Goal: Information Seeking & Learning: Get advice/opinions

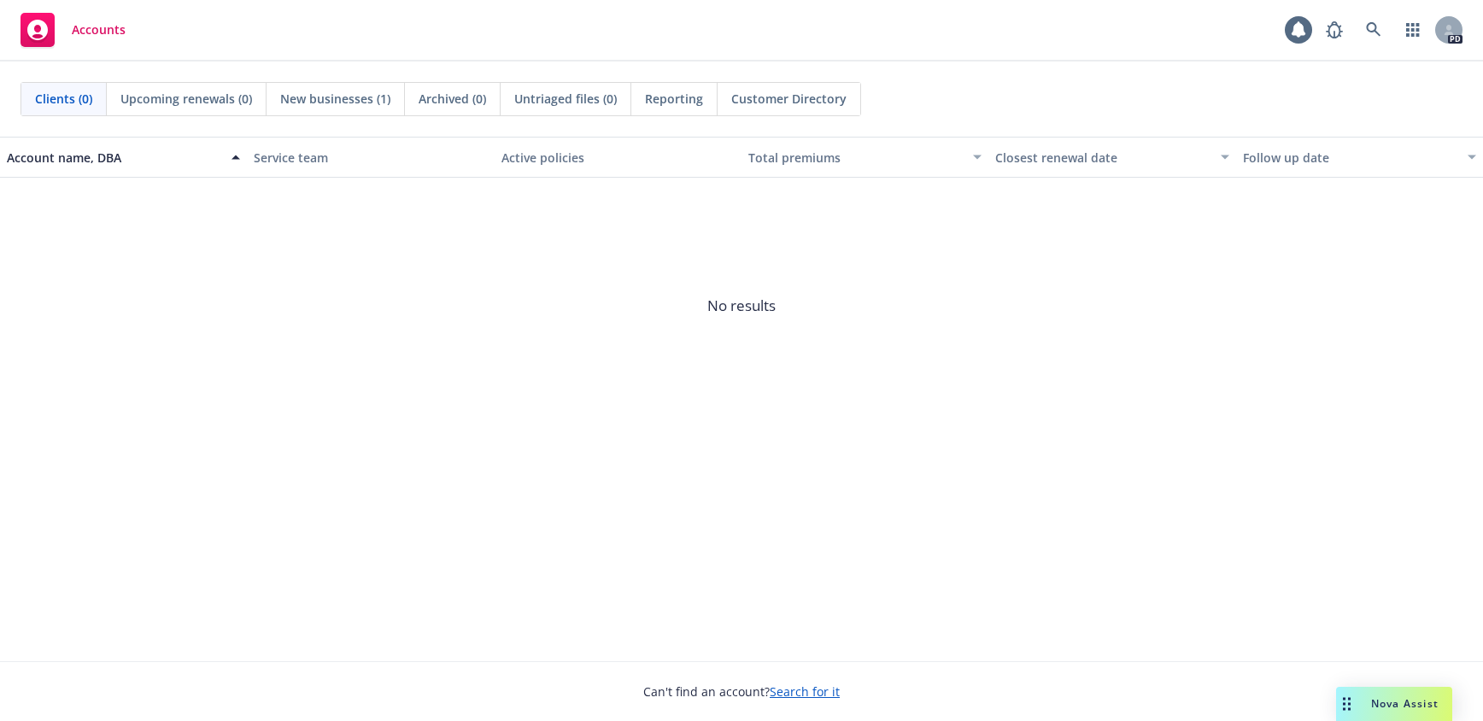
click at [363, 96] on span "New businesses (1)" at bounding box center [335, 99] width 110 height 18
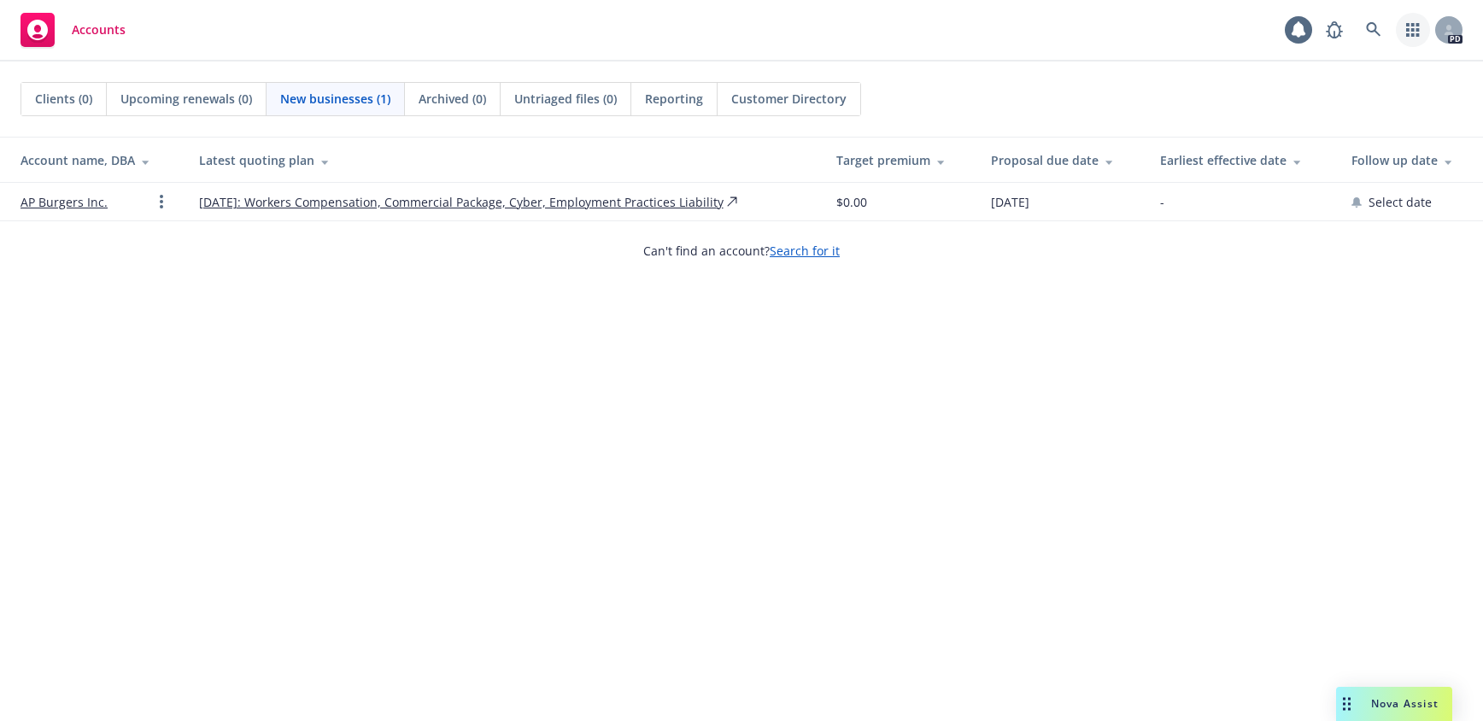
click at [1419, 32] on icon "button" at bounding box center [1413, 30] width 14 height 14
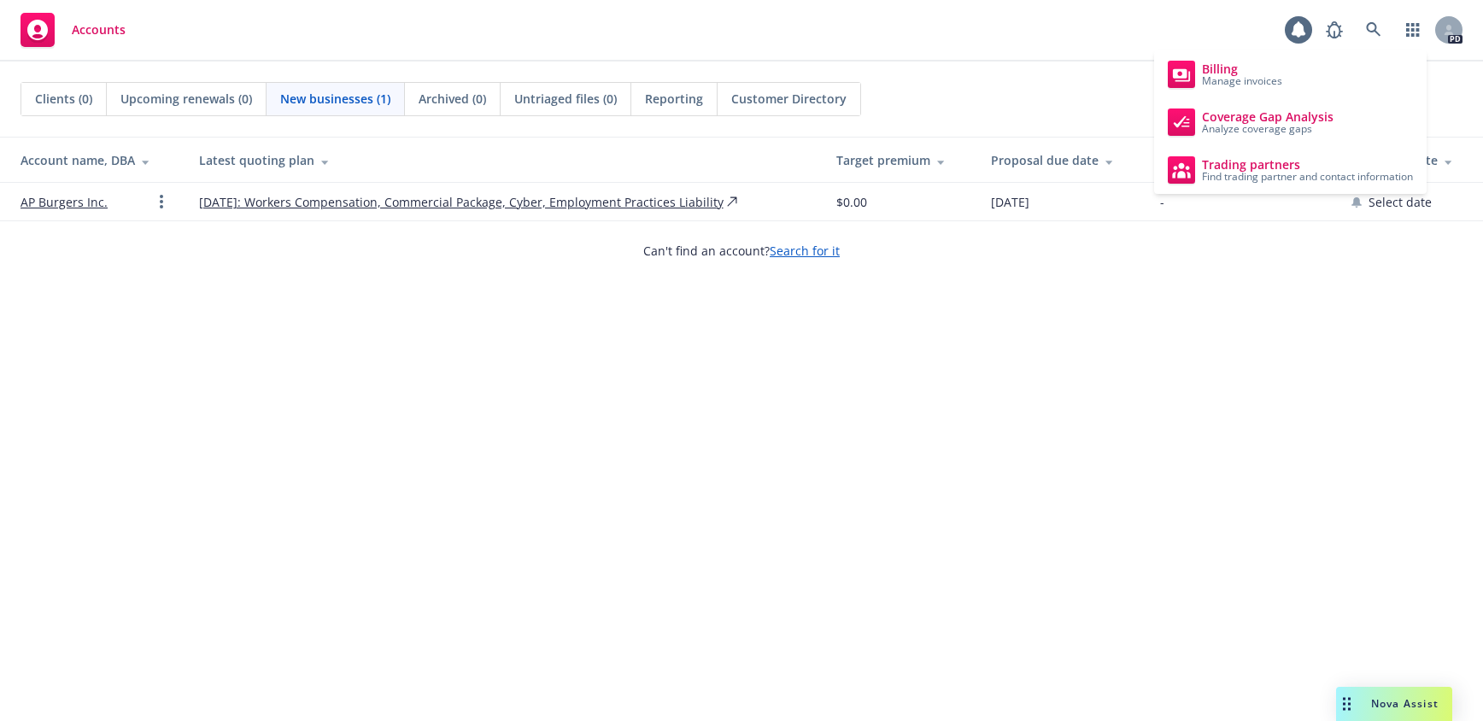
click at [1285, 307] on div "Clients (0) Upcoming renewals (0) New businesses (1) Archived (0) Untriaged fil…" at bounding box center [741, 391] width 1483 height 659
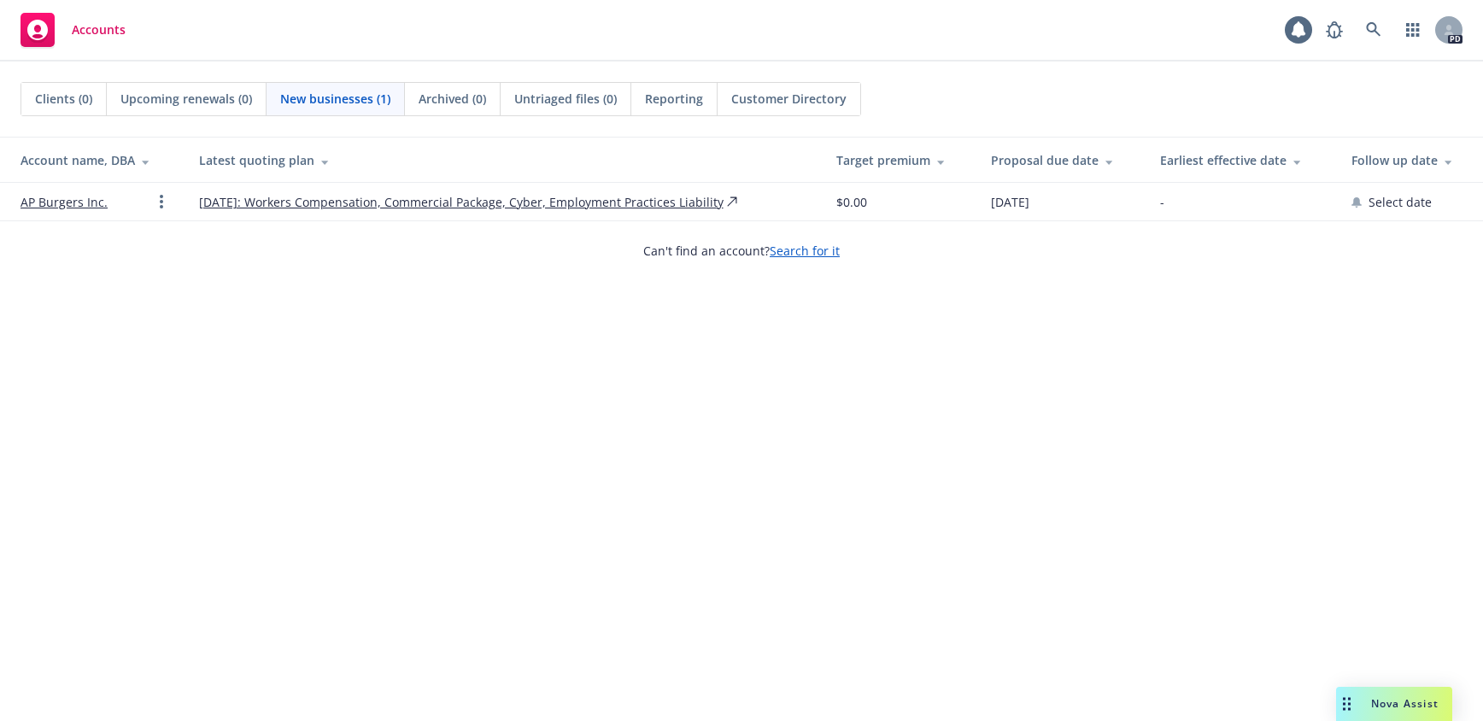
click at [1416, 698] on span "Nova Assist" at bounding box center [1404, 703] width 67 height 15
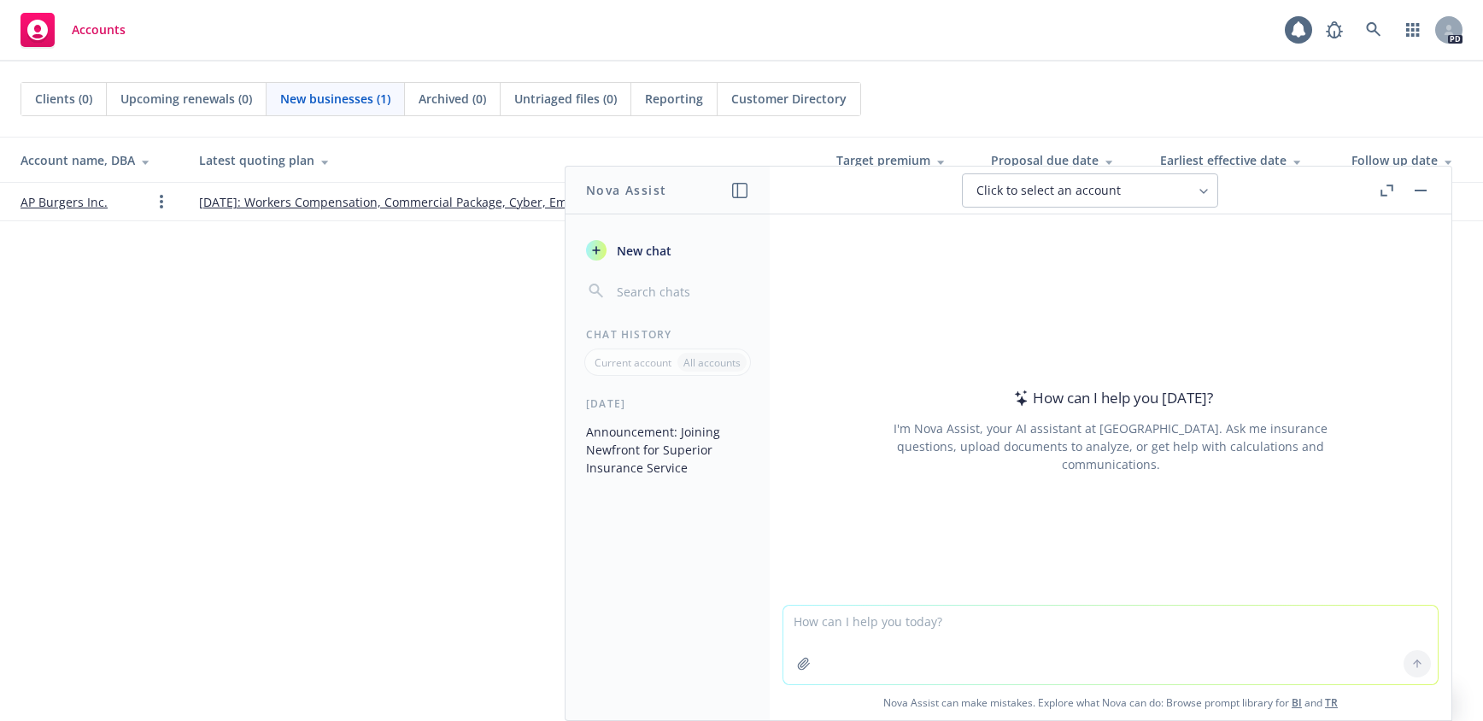
click at [650, 448] on button "Announcement: Joining Newfront for Superior Insurance Service" at bounding box center [667, 450] width 177 height 64
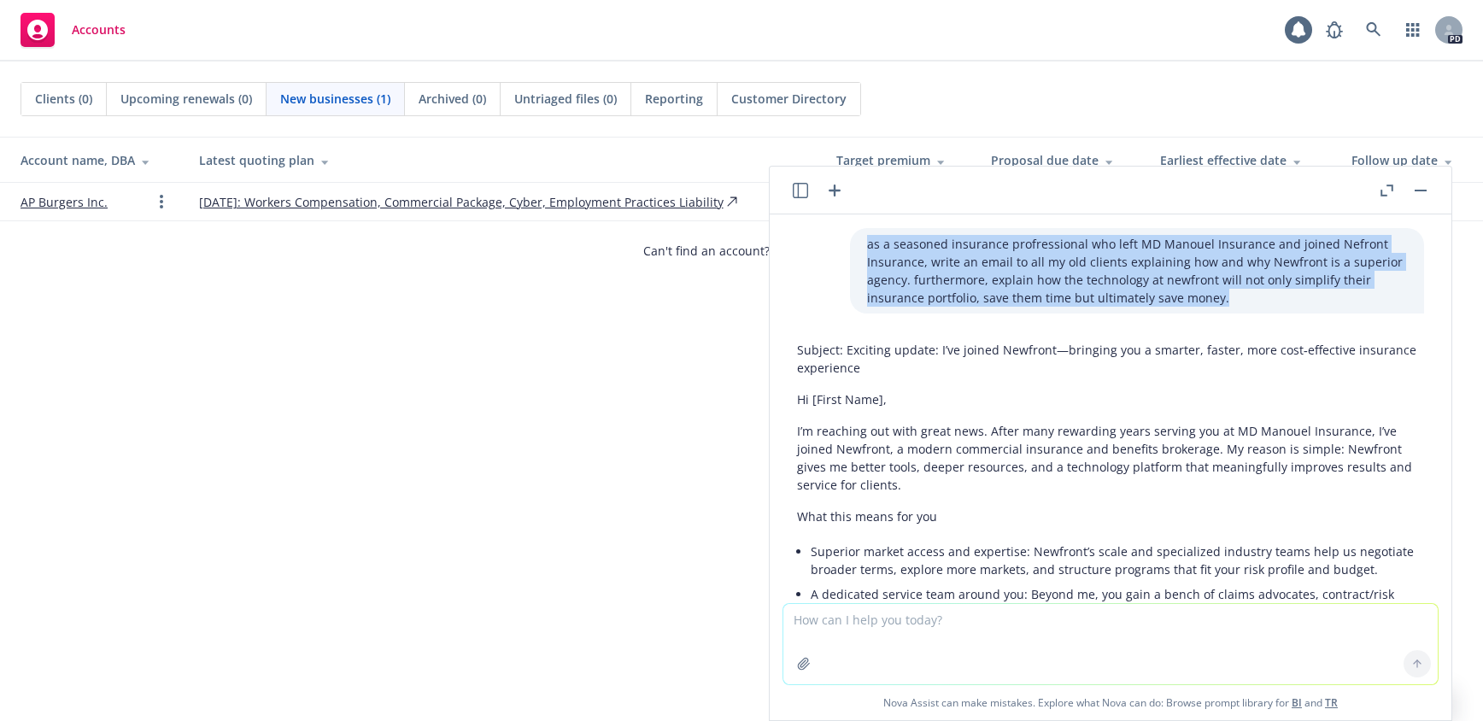
drag, startPoint x: 1193, startPoint y: 300, endPoint x: 839, endPoint y: 243, distance: 359.1
click at [850, 243] on div "as a seasoned insurance profressional who left MD Manouel Insurance and joined …" at bounding box center [1137, 270] width 574 height 85
copy p "as a seasoned insurance profressional who left MD Manouel Insurance and joined …"
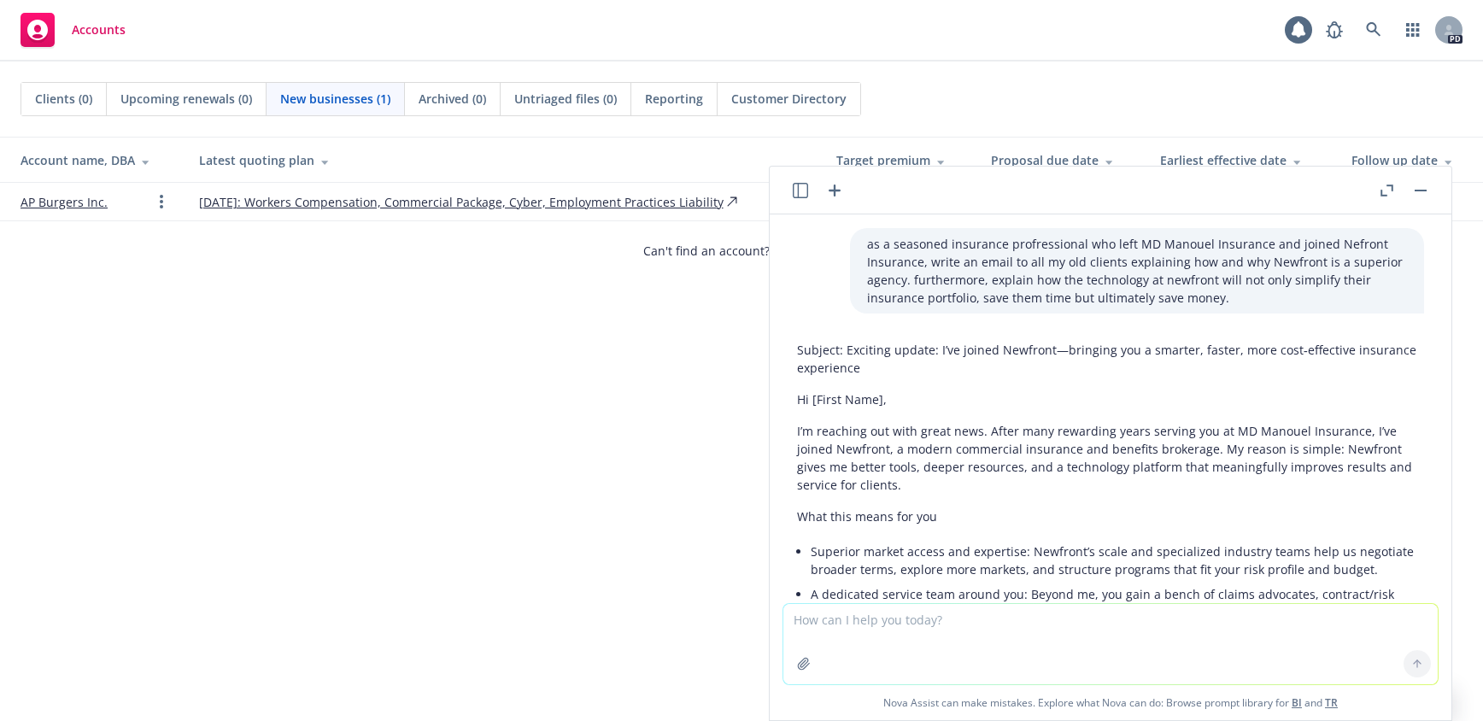
click at [818, 639] on textarea at bounding box center [1110, 644] width 654 height 80
paste textarea "as a seasoned insurance profressional who left MD Manouel Insurance and joined …"
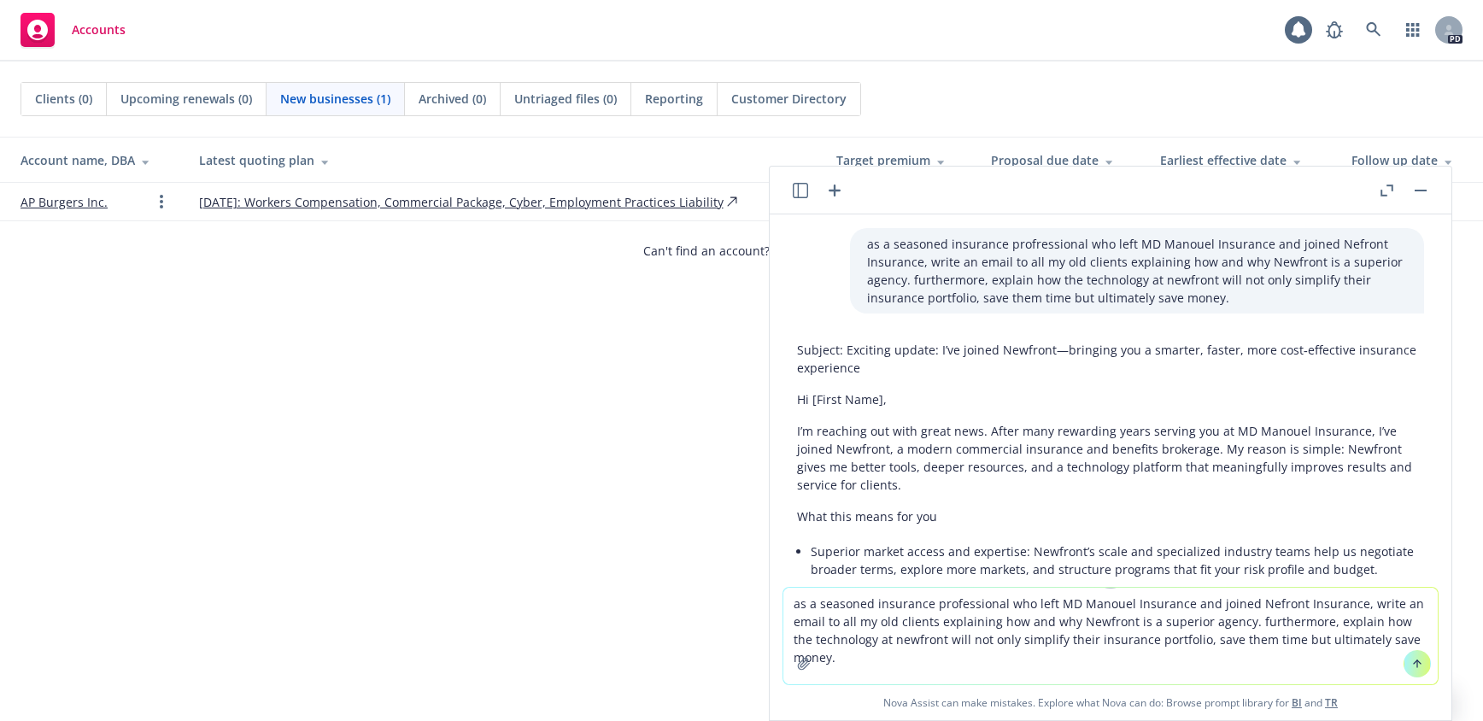
click at [1256, 606] on textarea "as a seasoned insurance professional who left MD Manouel Insurance and joined N…" at bounding box center [1110, 636] width 654 height 97
click at [986, 623] on textarea "as a seasoned insurance professional who left MD Manouel Insurance and joined N…" at bounding box center [1110, 636] width 654 height 97
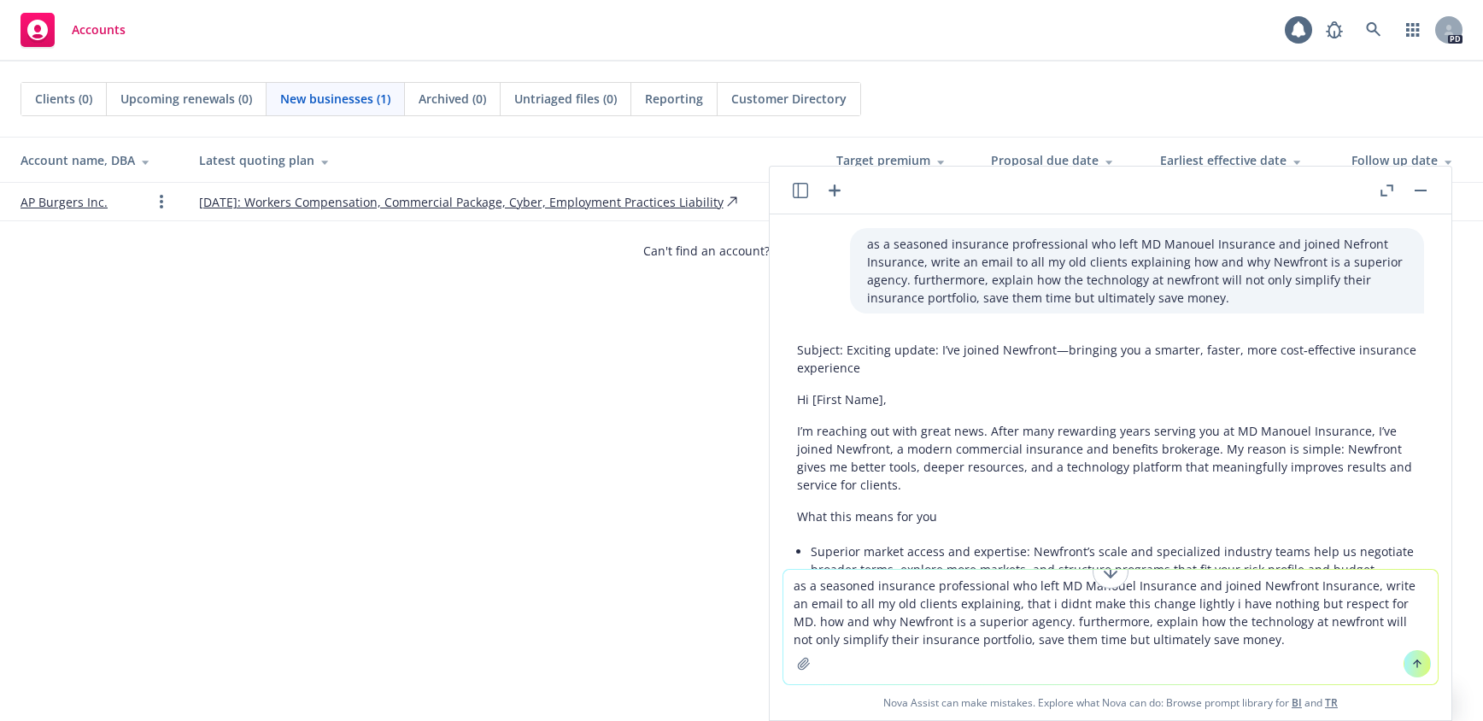
click at [1042, 600] on textarea "as a seasoned insurance professional who left MD Manouel Insurance and joined N…" at bounding box center [1110, 627] width 654 height 114
click at [1386, 605] on textarea "as a seasoned insurance professional who left MD Manouel Insurance and joined N…" at bounding box center [1110, 627] width 654 height 114
click at [1135, 620] on textarea "as a seasoned insurance professional who left MD Manouel Insurance and joined N…" at bounding box center [1110, 627] width 654 height 114
drag, startPoint x: 972, startPoint y: 658, endPoint x: 903, endPoint y: 659, distance: 69.2
click at [972, 658] on textarea "as a seasoned insurance professional who left MD Manouel Insurance and joined N…" at bounding box center [1110, 627] width 654 height 114
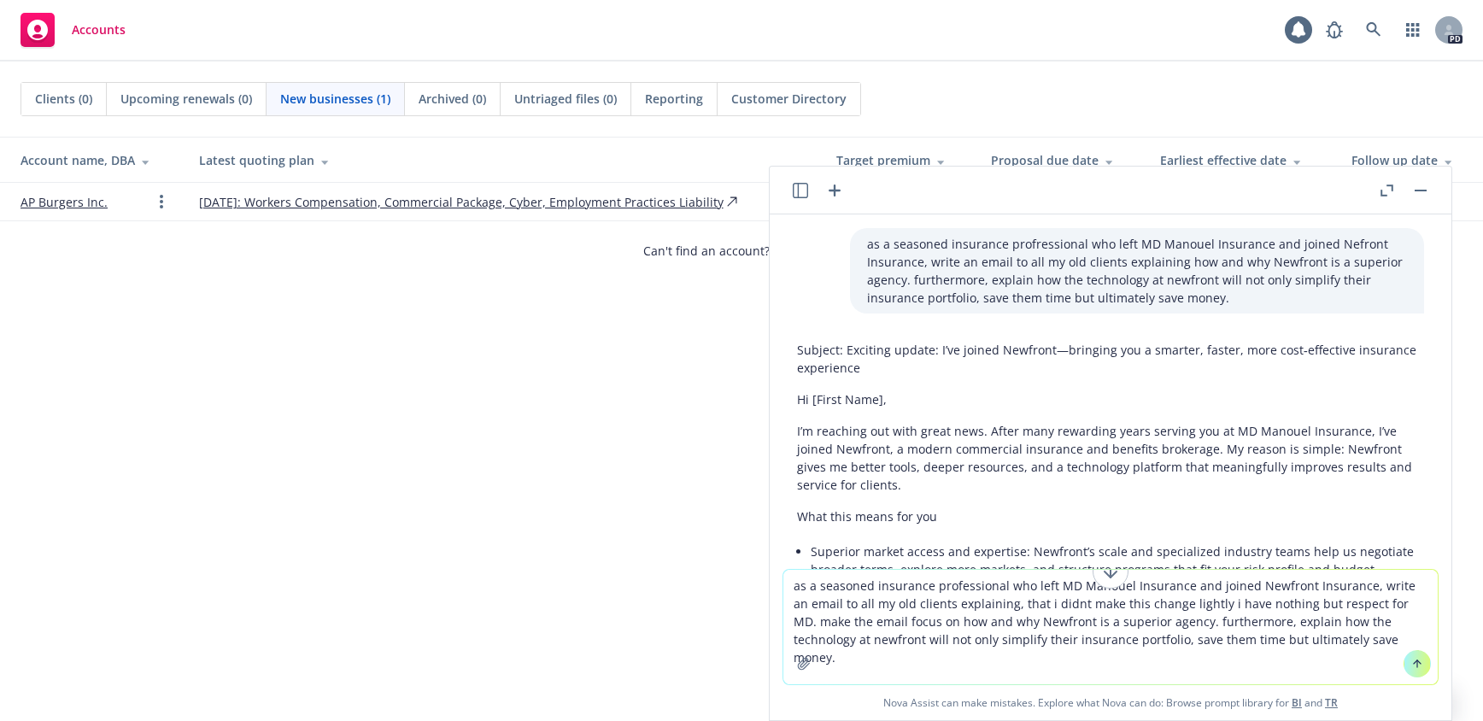
drag, startPoint x: 800, startPoint y: 660, endPoint x: 796, endPoint y: 669, distance: 9.2
click at [797, 669] on icon "button" at bounding box center [804, 664] width 14 height 14
click at [1347, 636] on textarea "as a seasoned insurance professional who left MD Manouel Insurance and joined N…" at bounding box center [1110, 627] width 654 height 114
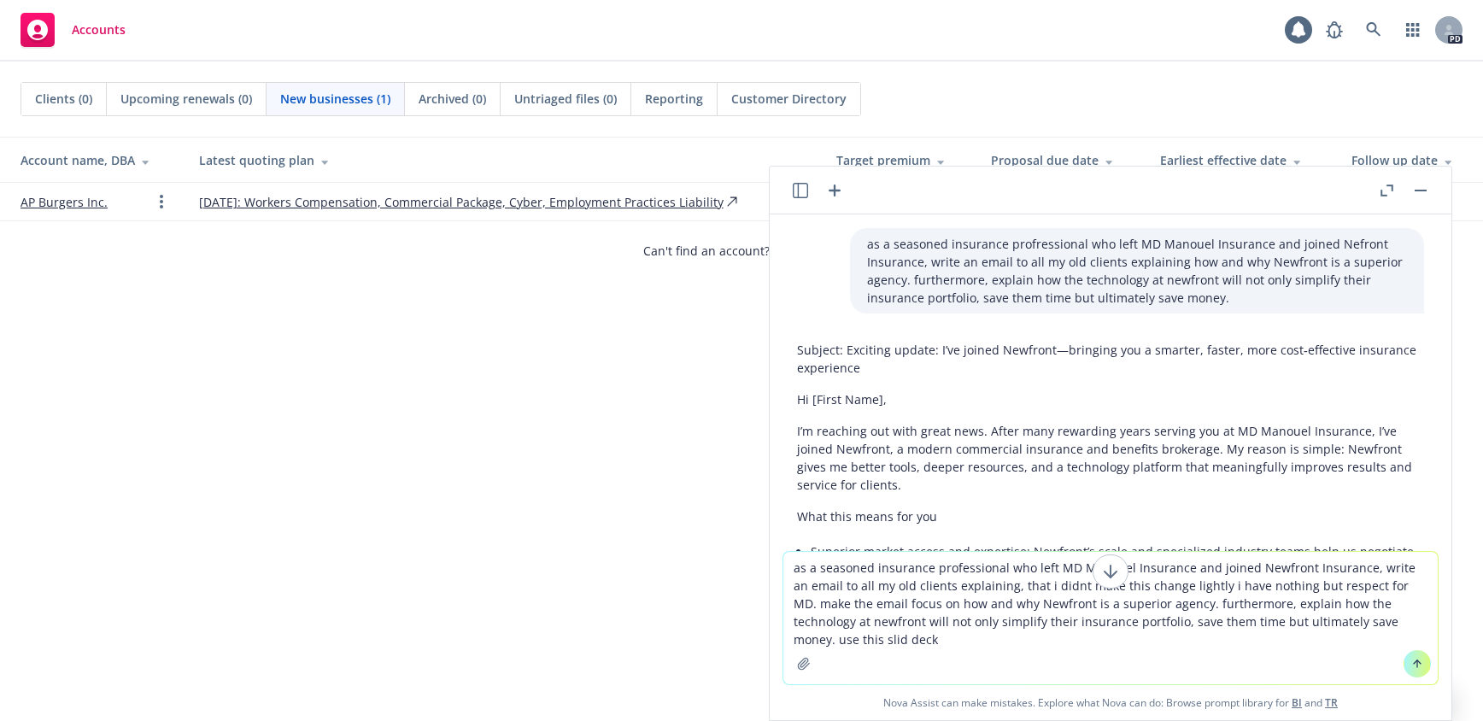
paste textarea "[URL][DOMAIN_NAME]"
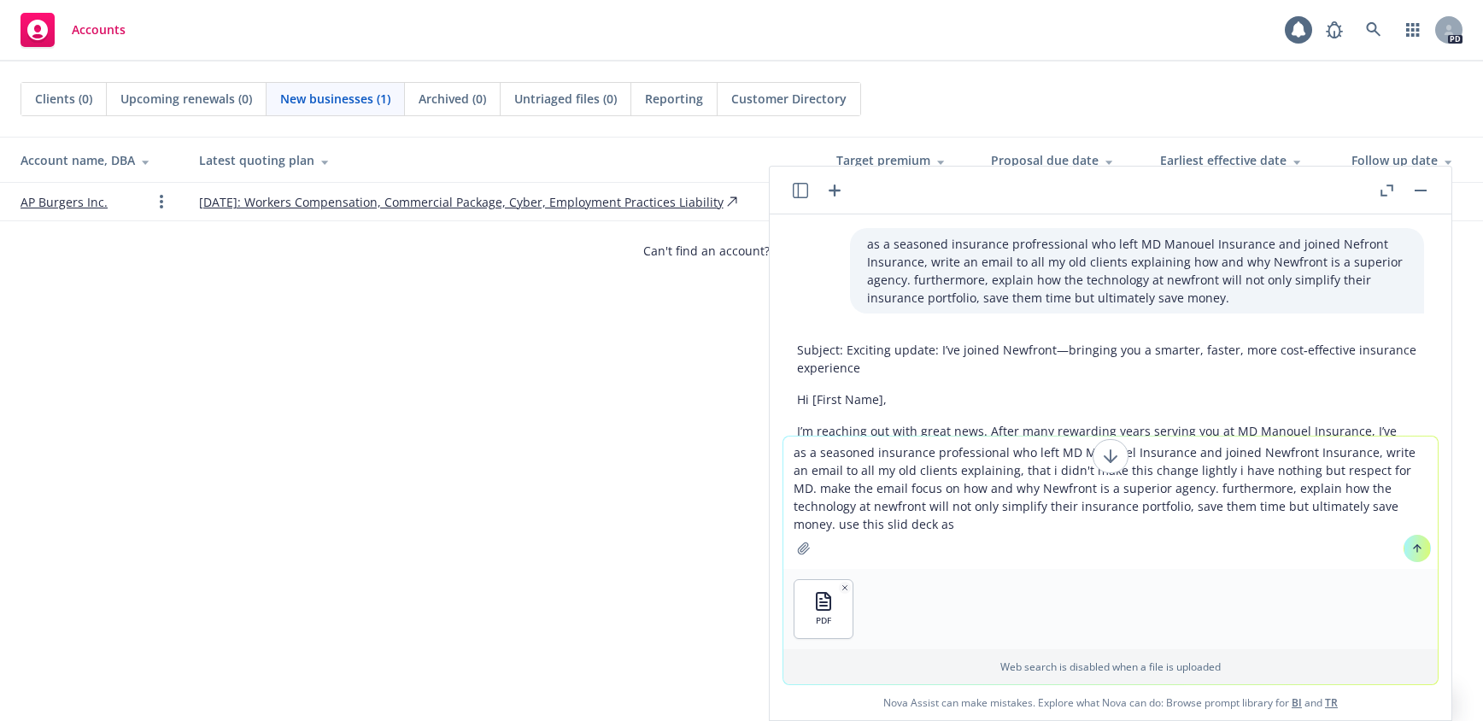
click at [1062, 492] on textarea "as a seasoned insurance professional who left MD Manouel Insurance and joined N…" at bounding box center [1110, 502] width 654 height 132
drag, startPoint x: 1098, startPoint y: 449, endPoint x: 1134, endPoint y: 484, distance: 50.7
click at [1134, 484] on textarea "as a seasoned insurance professional who left MD Manouel Insurance and joined N…" at bounding box center [1110, 502] width 654 height 132
click at [1195, 471] on textarea "as a seasoned insurance professional who left MD Manouel Insurance and joined N…" at bounding box center [1110, 502] width 654 height 132
type textarea "as a seasoned insurance professional who left MD Manouel Insurance and joined N…"
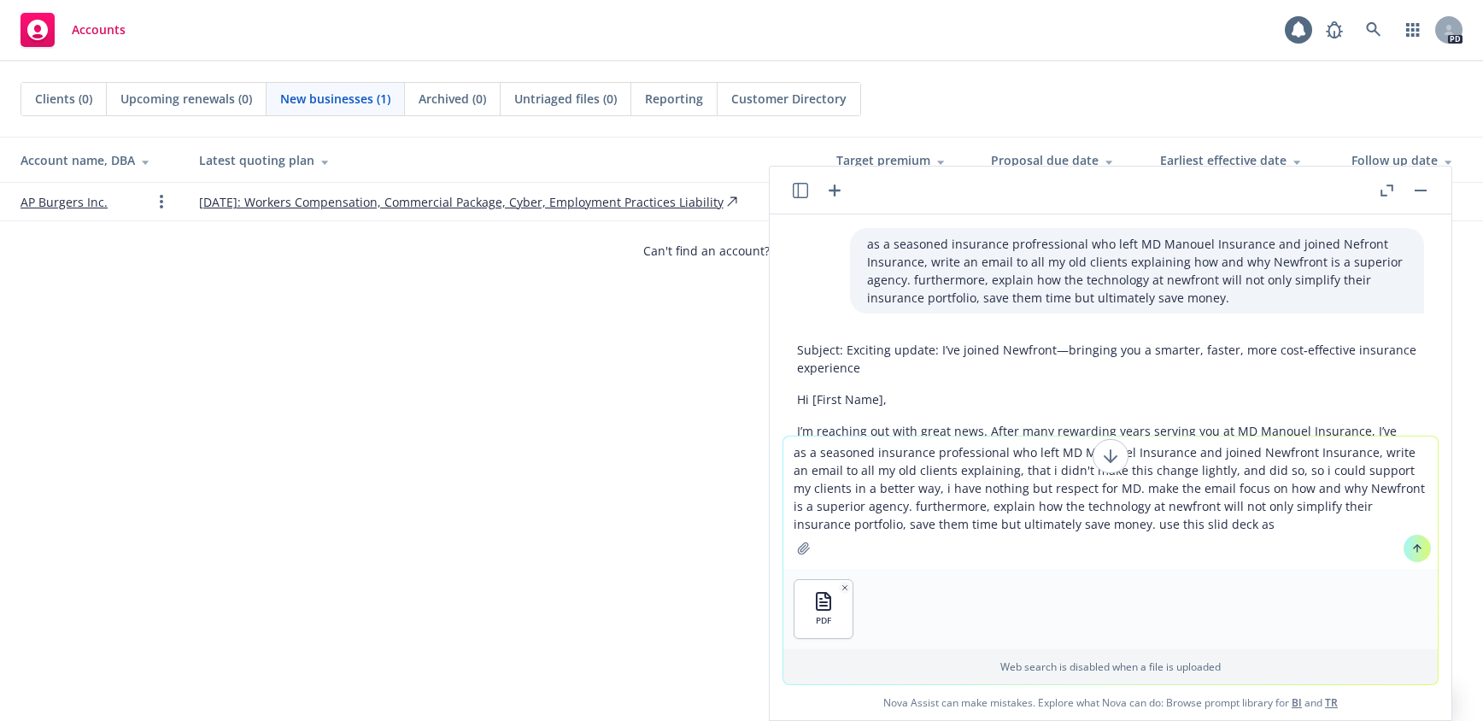
click at [1411, 548] on icon at bounding box center [1417, 548] width 12 height 12
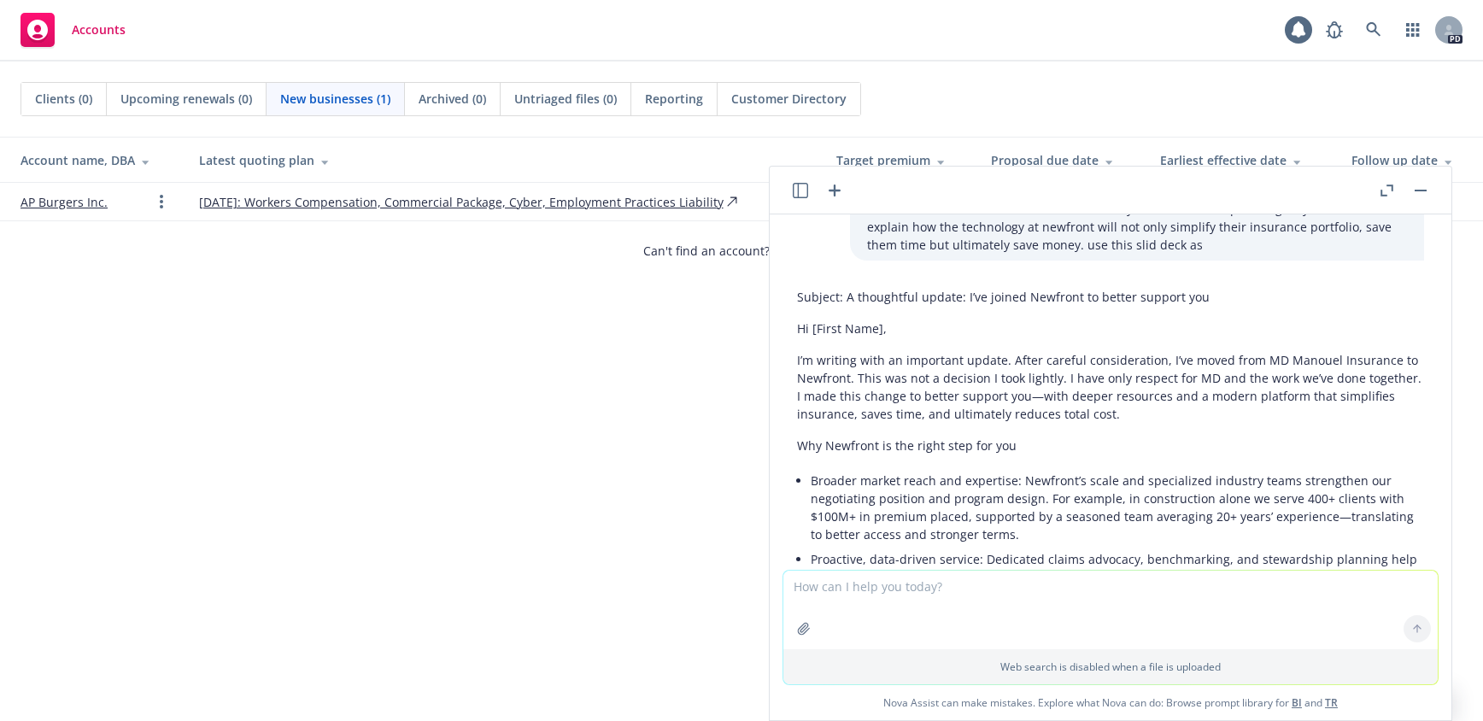
scroll to position [1888, 0]
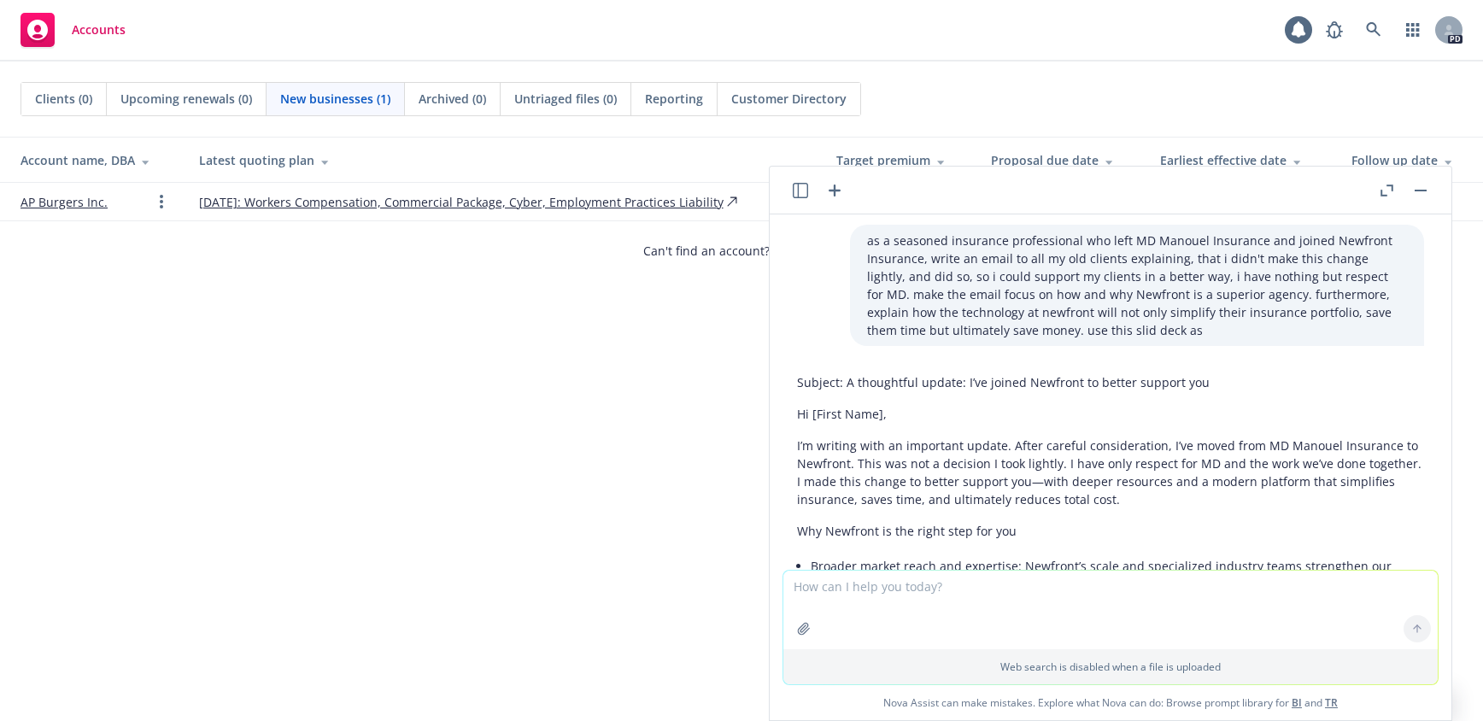
click at [819, 597] on textarea at bounding box center [1110, 610] width 654 height 79
drag, startPoint x: 817, startPoint y: 592, endPoint x: 799, endPoint y: 589, distance: 18.1
click at [798, 589] on textarea at bounding box center [1110, 610] width 654 height 79
click at [800, 589] on textarea at bounding box center [1110, 610] width 654 height 79
paste textarea "I am so excited to share that I joined the innovative insurance brokerage [[DOM…"
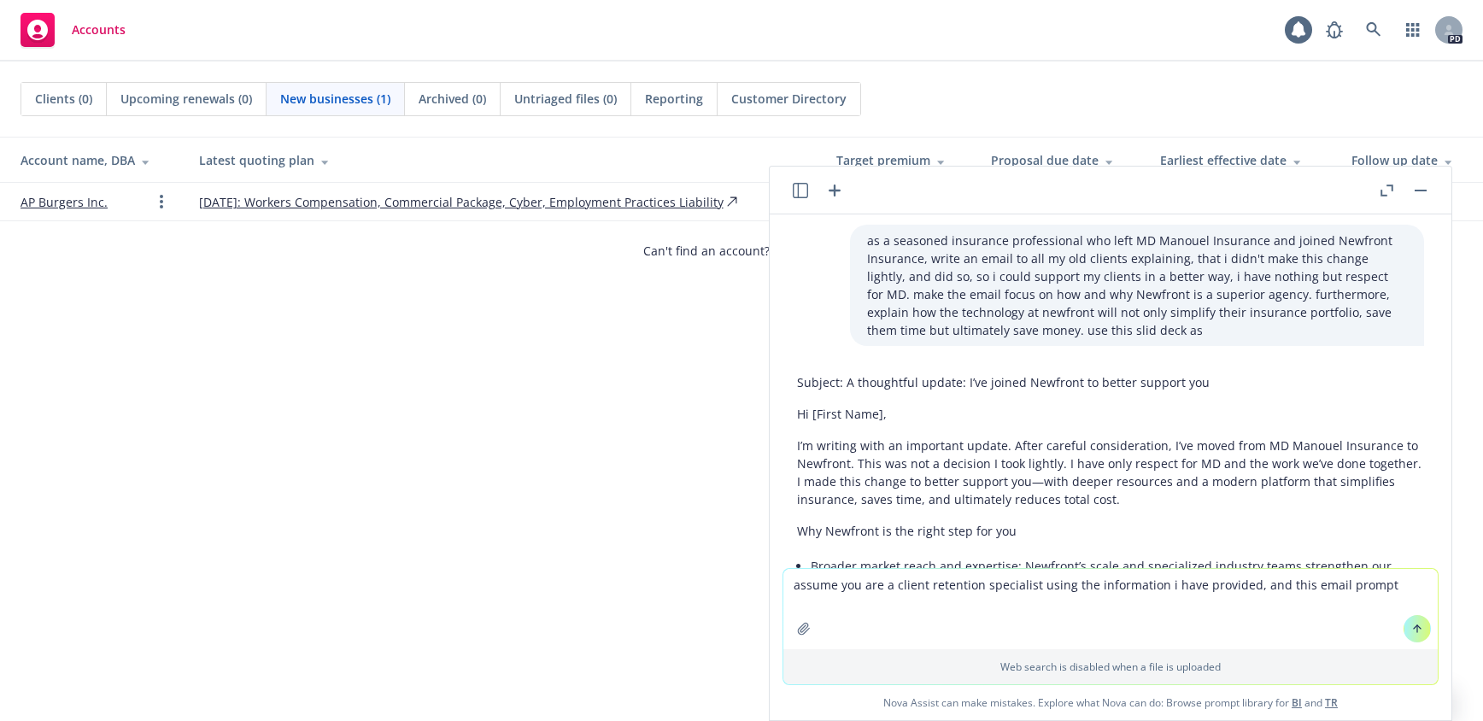
type textarea "assume you are a client retention specialist using the information i have provi…"
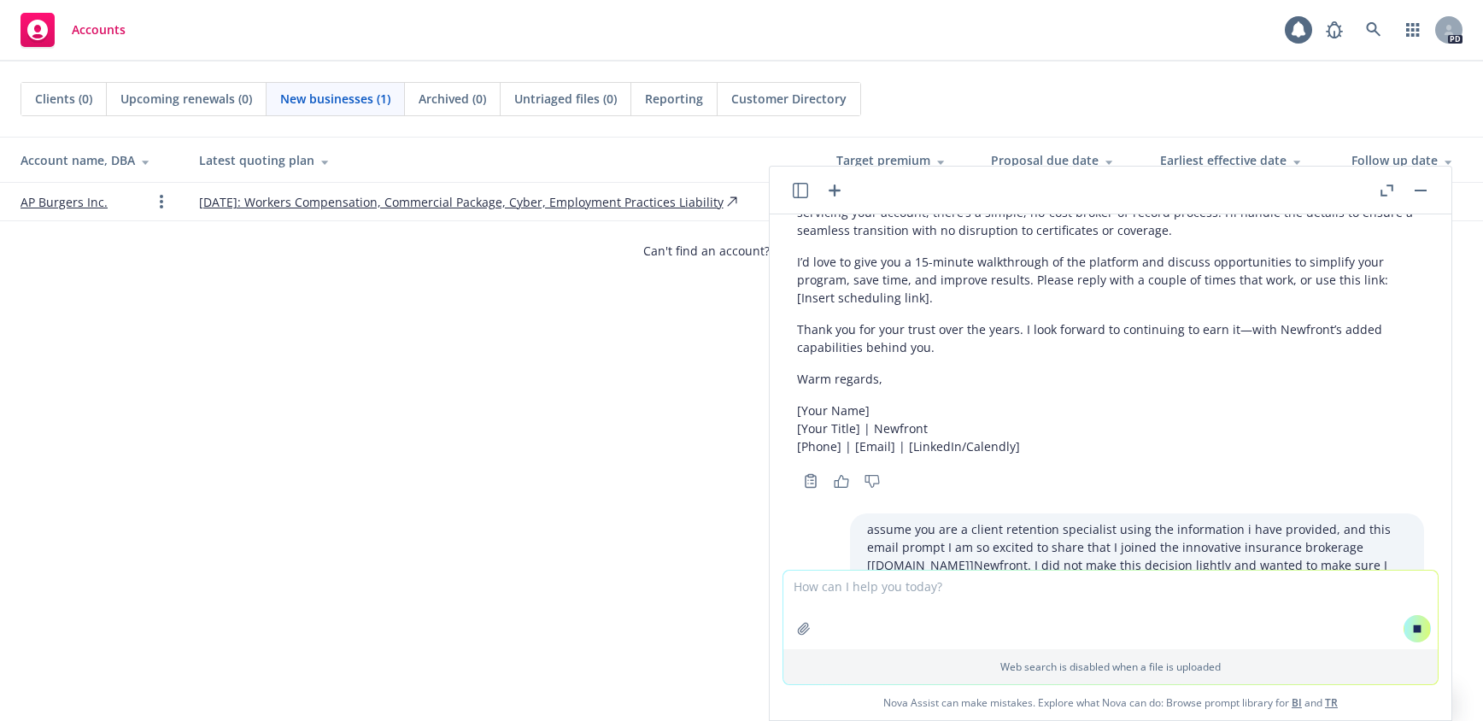
scroll to position [2988, 0]
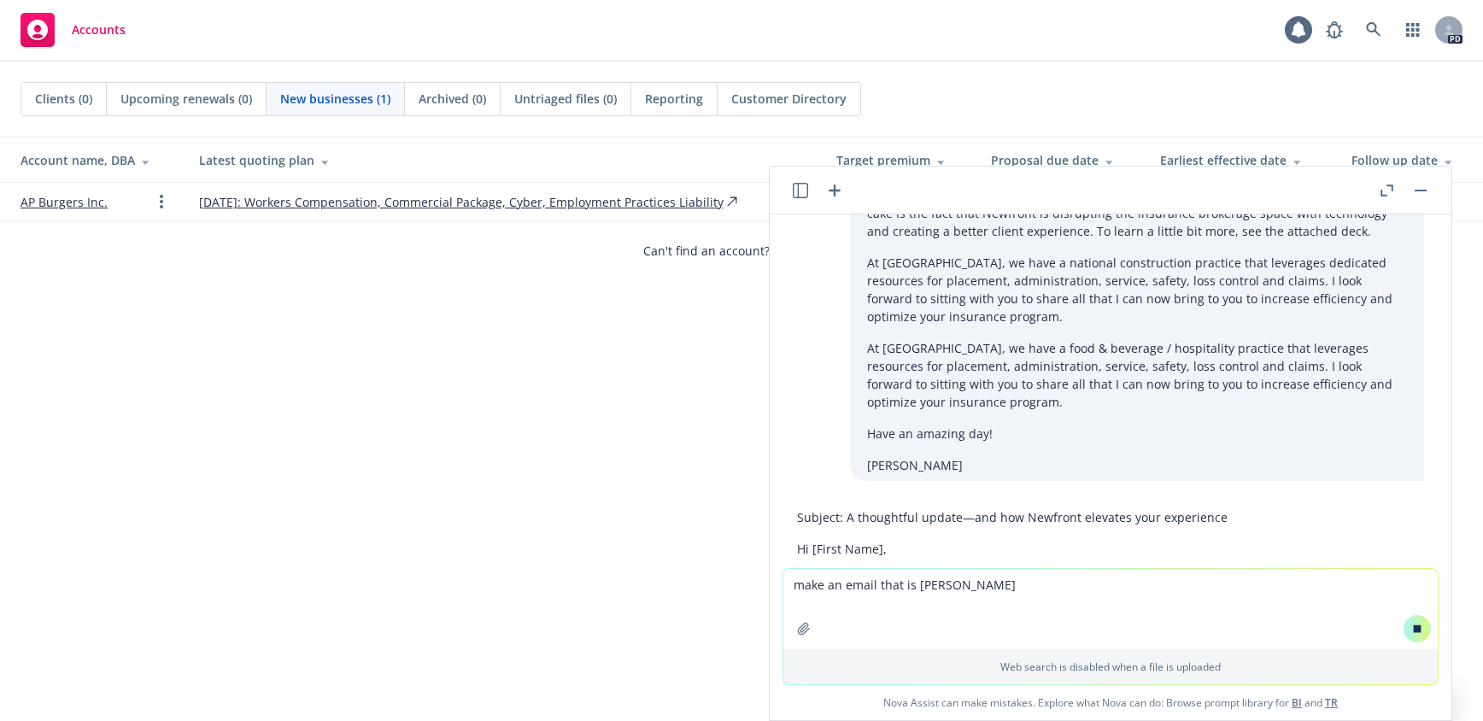
type textarea "make an email that is better"
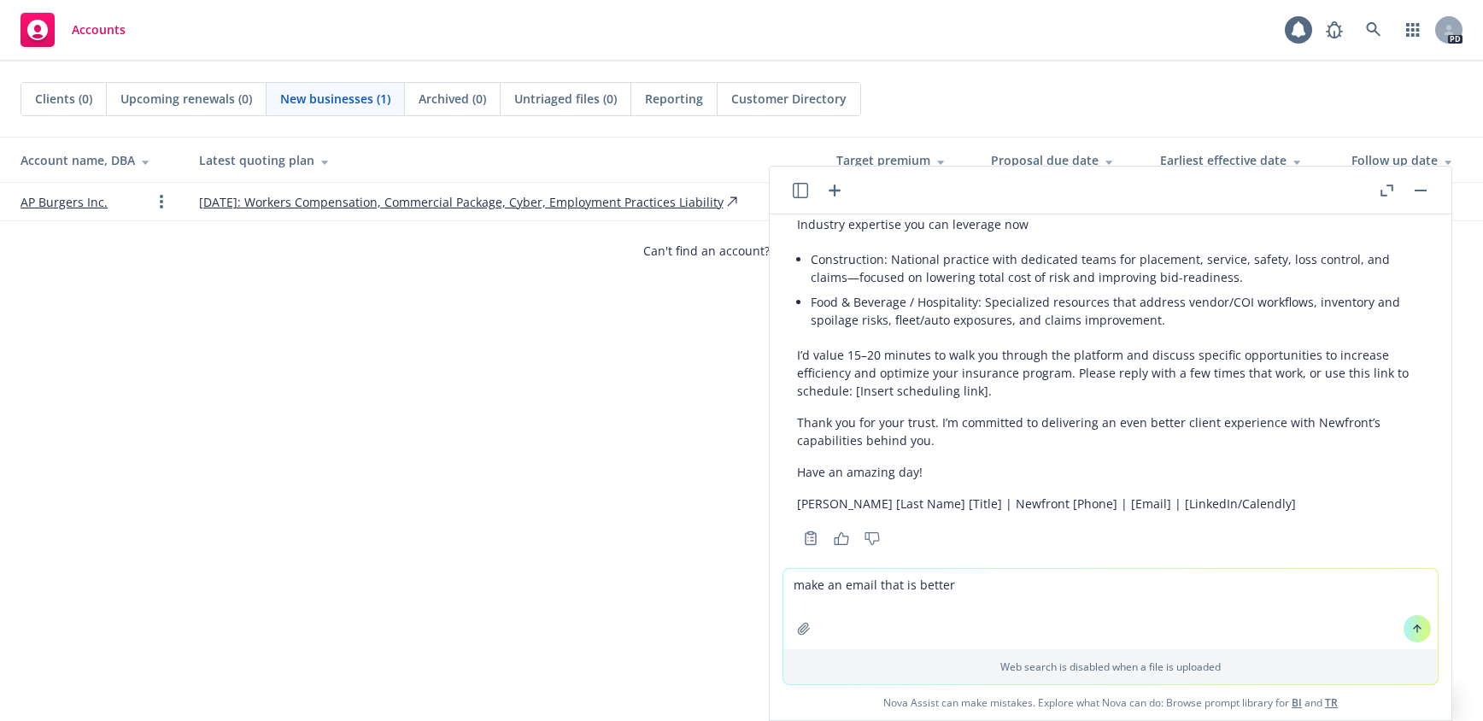
scroll to position [3959, 0]
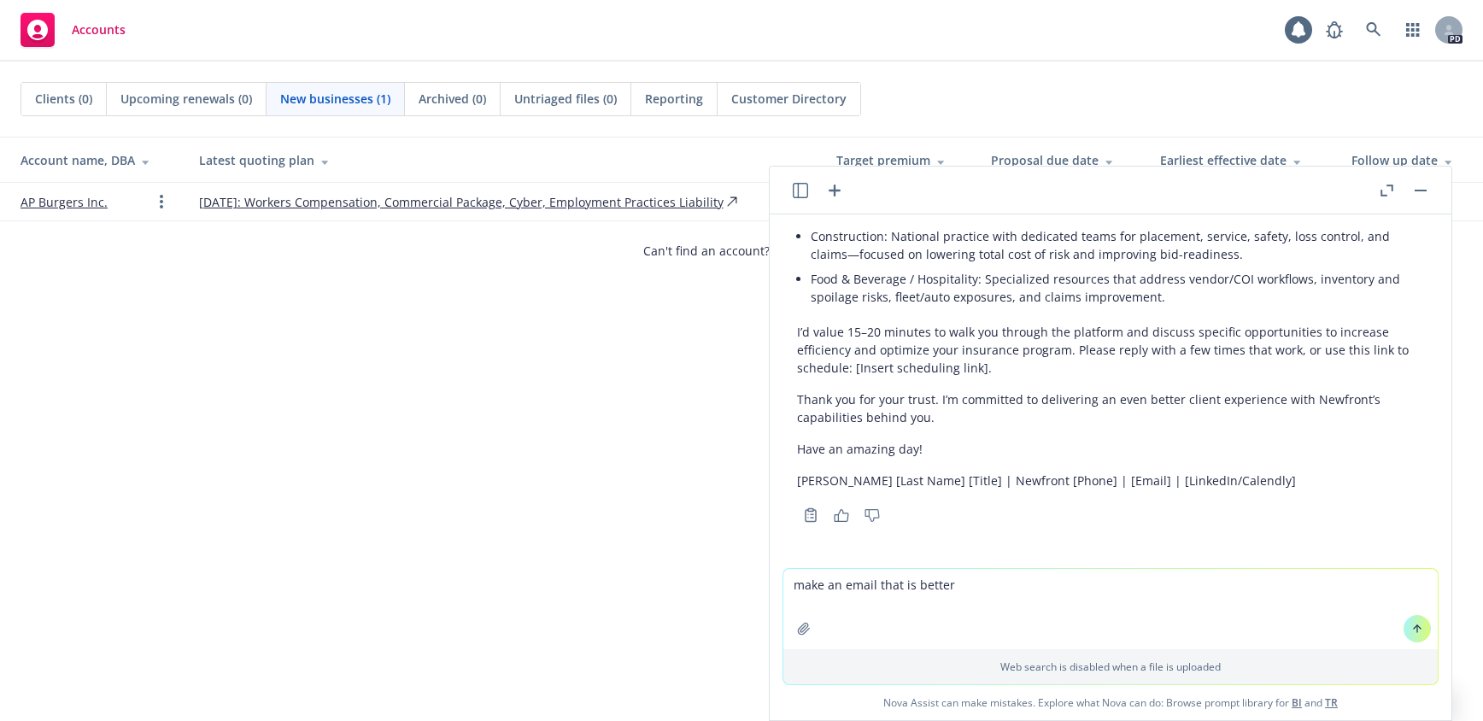
click at [953, 582] on textarea "make an email that is better" at bounding box center [1110, 609] width 654 height 80
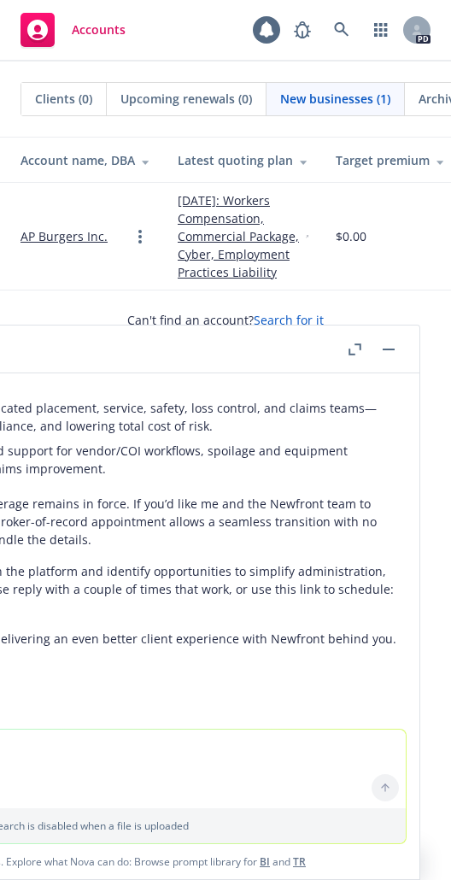
scroll to position [5094, 0]
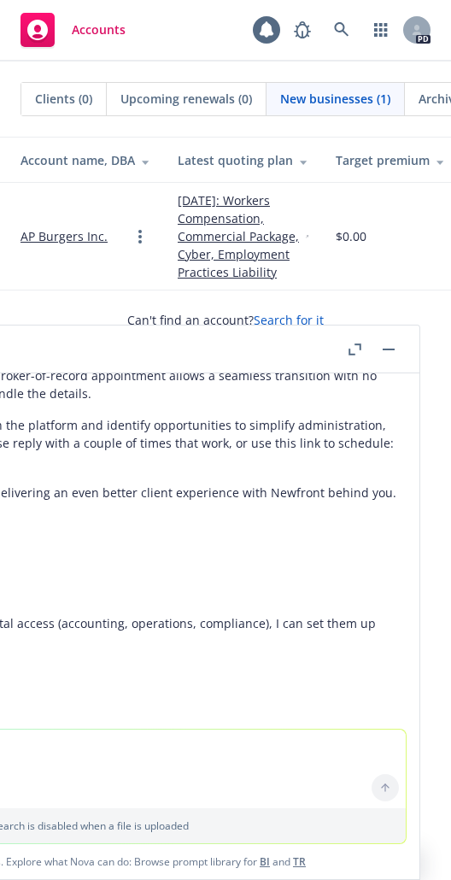
click at [146, 529] on p "Warm regards," at bounding box center [78, 524] width 654 height 18
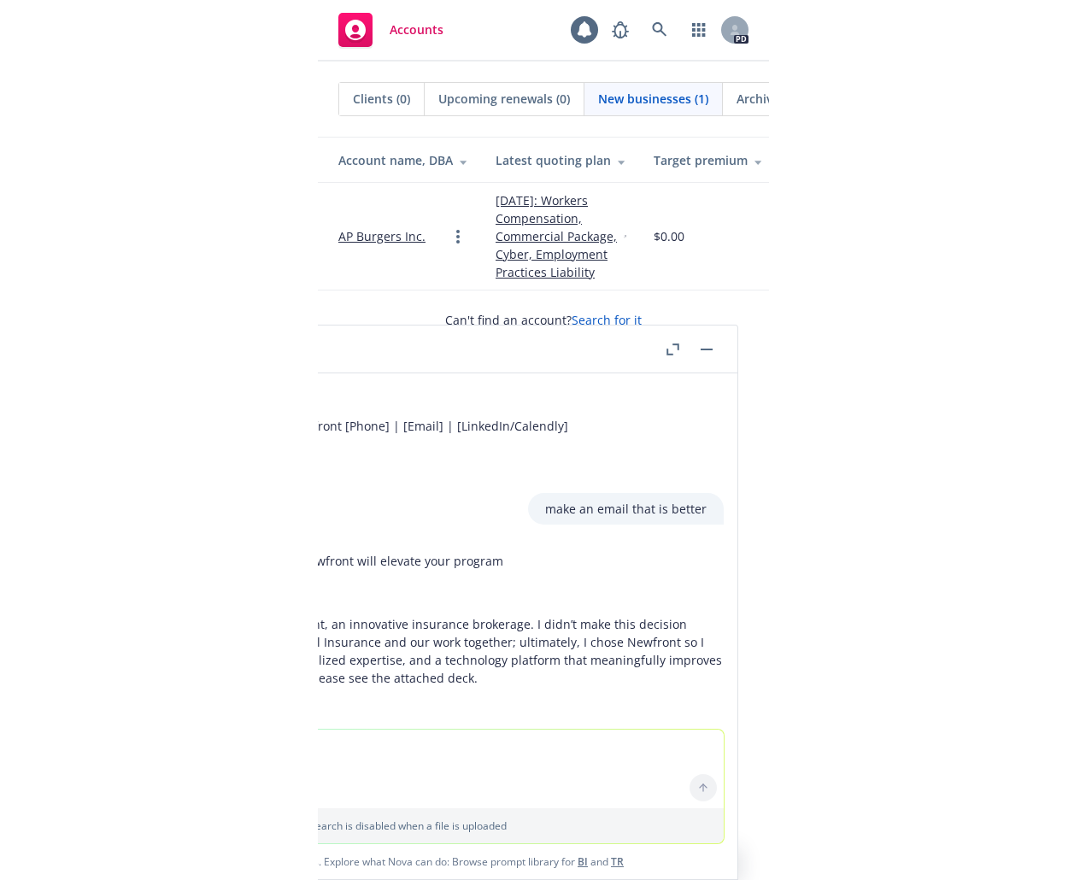
scroll to position [4069, 0]
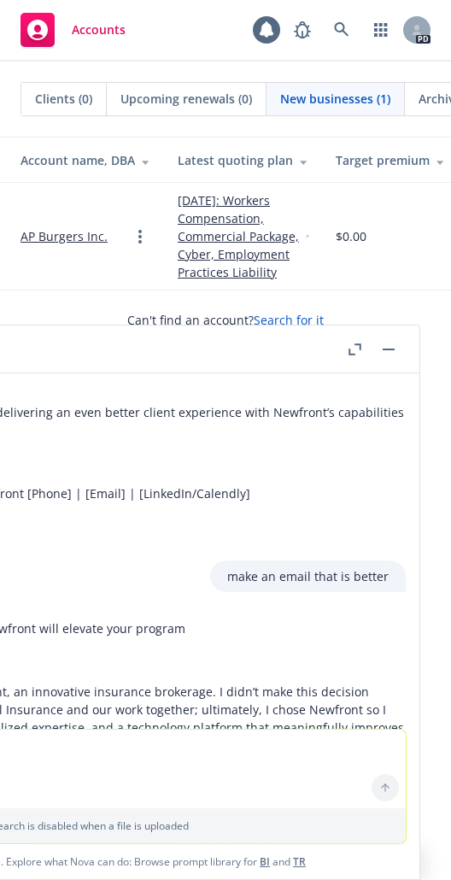
click at [101, 720] on textarea at bounding box center [78, 768] width 654 height 79
click at [55, 720] on textarea at bounding box center [78, 768] width 654 height 79
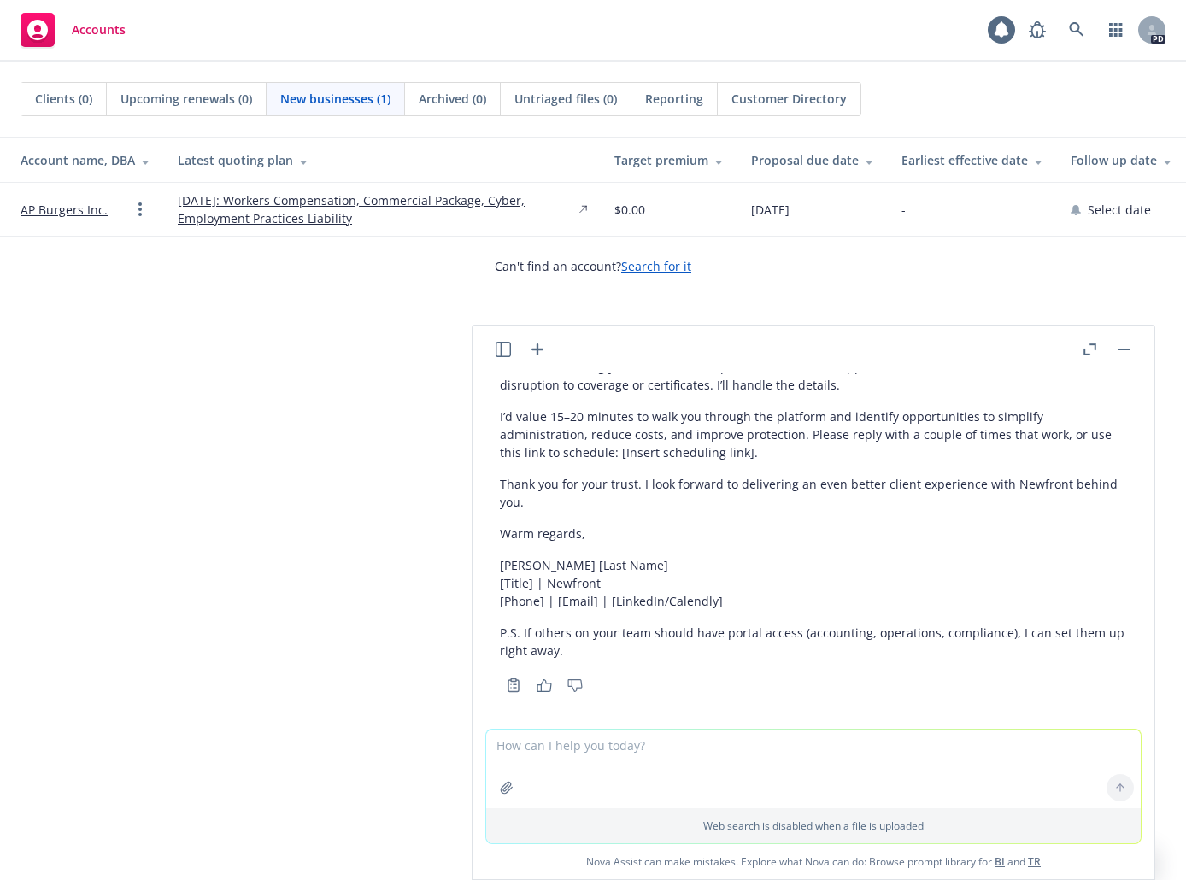
scroll to position [5148, 0]
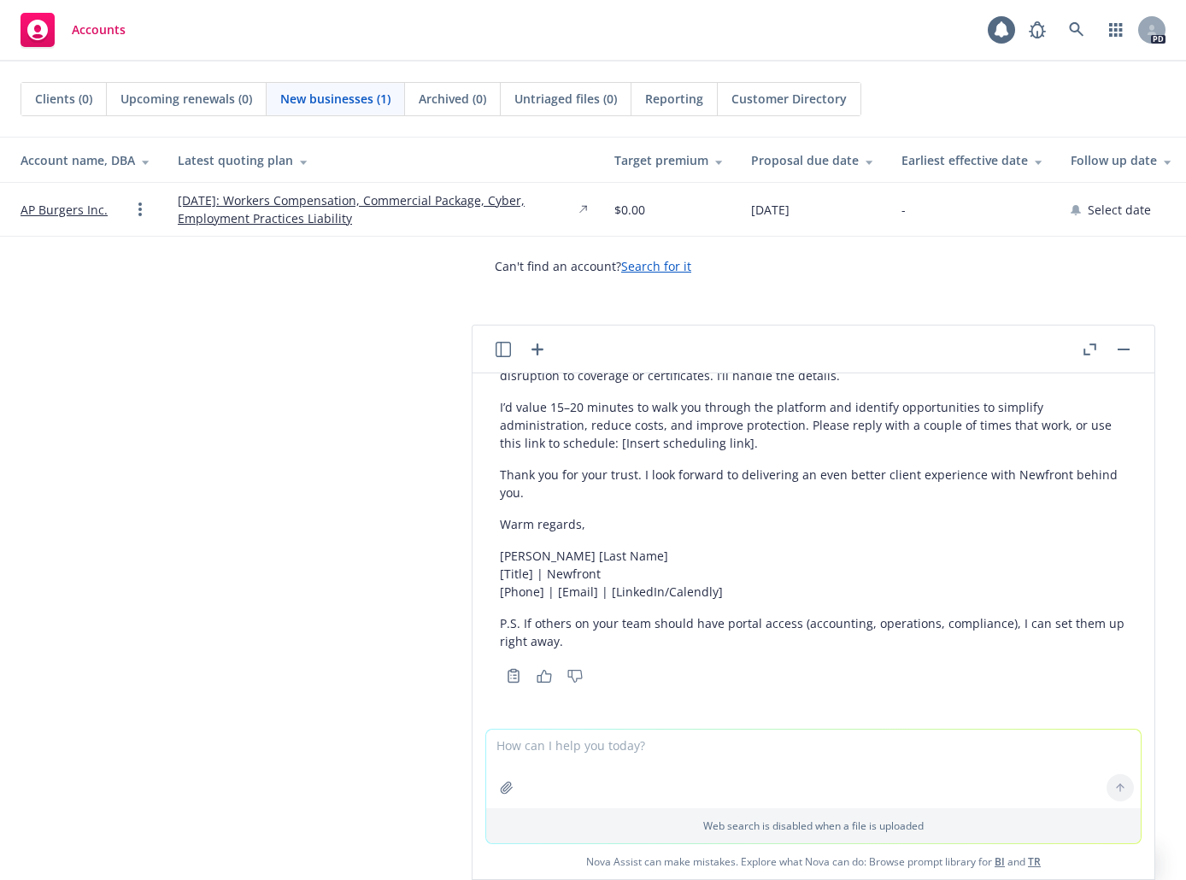
paste textarea "I am so excited to share that I joined the innovative insurance brokerage [[DOM…"
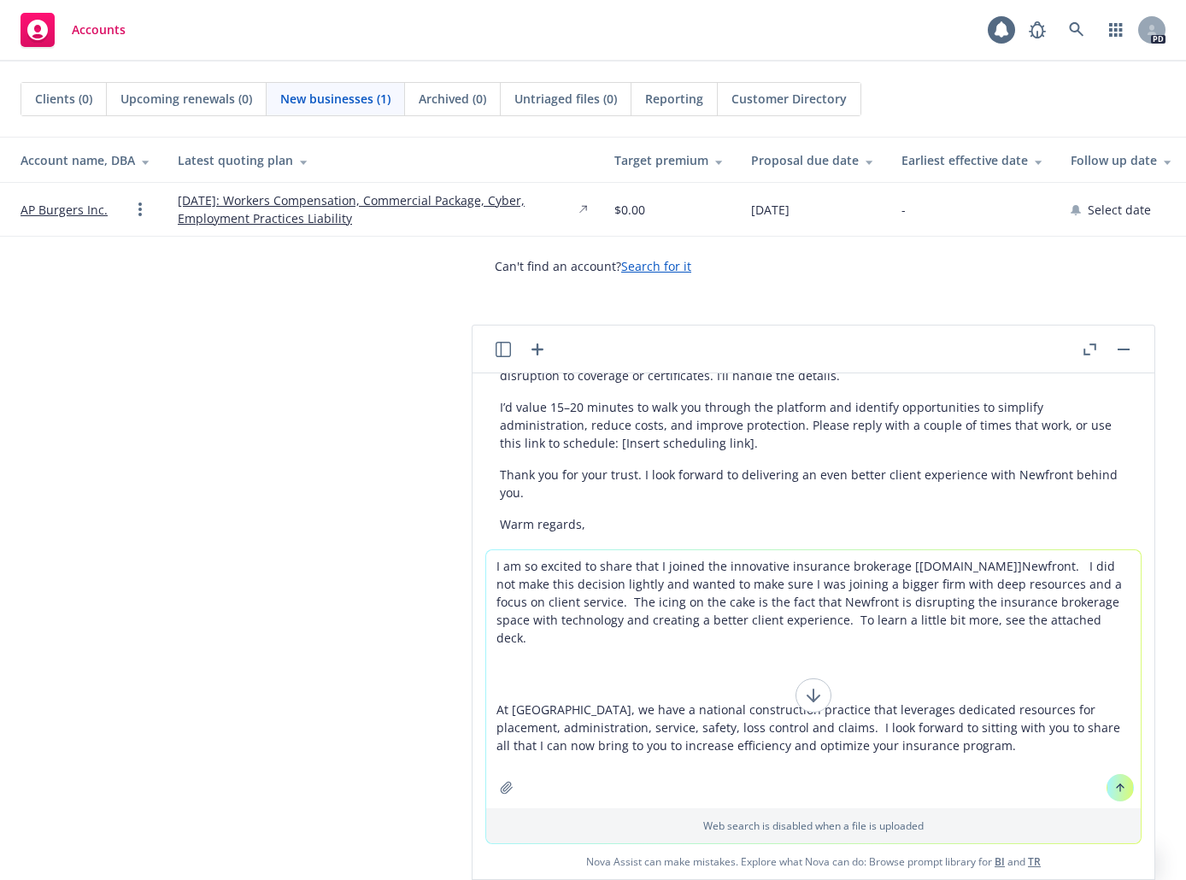
click at [492, 568] on textarea "I am so excited to share that I joined the innovative insurance brokerage [[DOM…" at bounding box center [813, 679] width 654 height 258
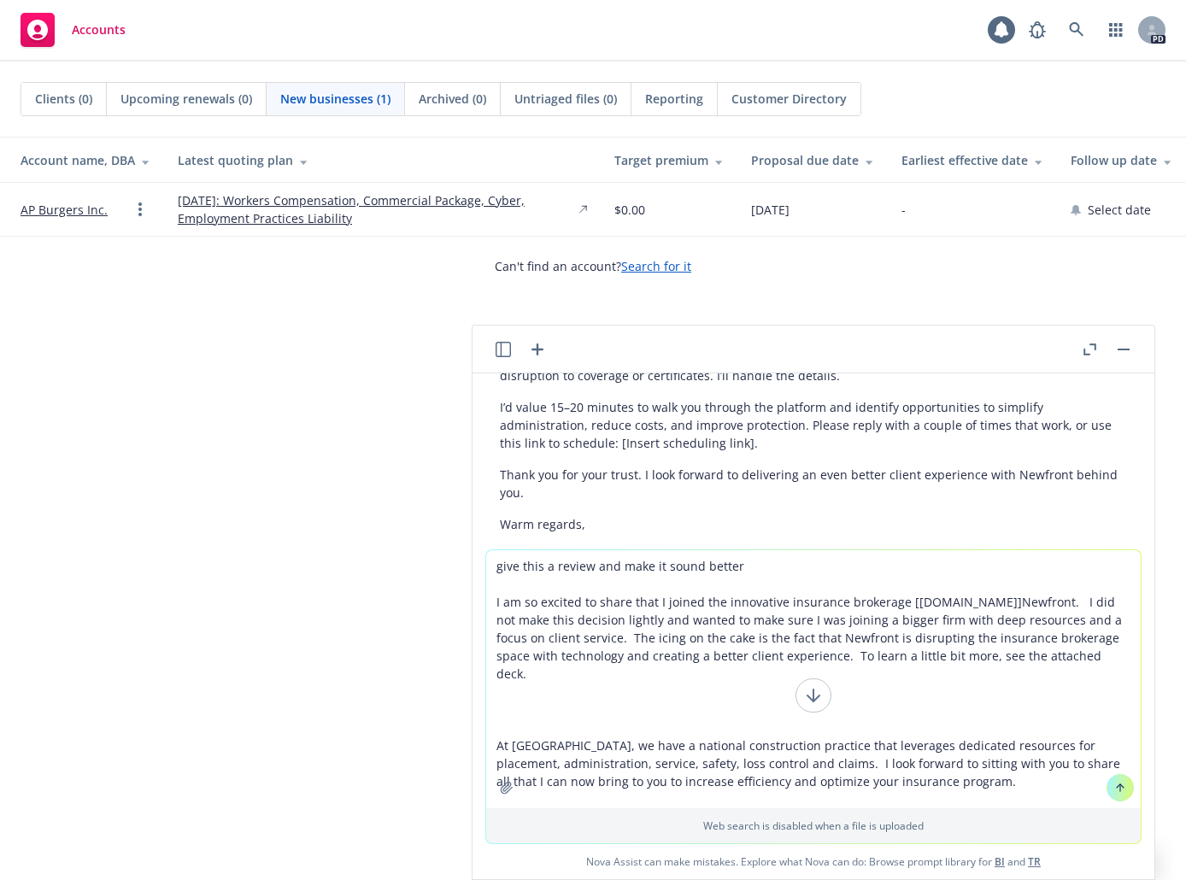
type textarea "give this a review and make it sound better I am so excited to share that I joi…"
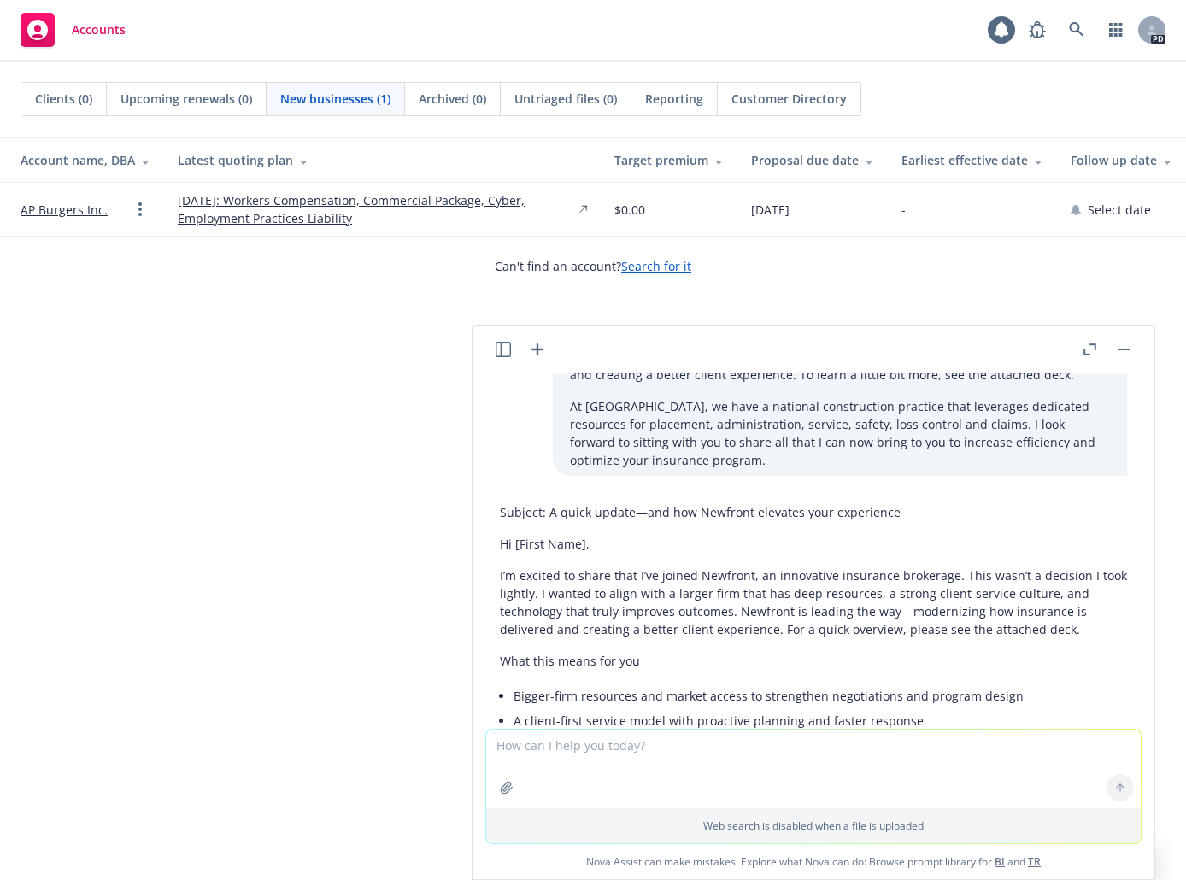
scroll to position [5597, 0]
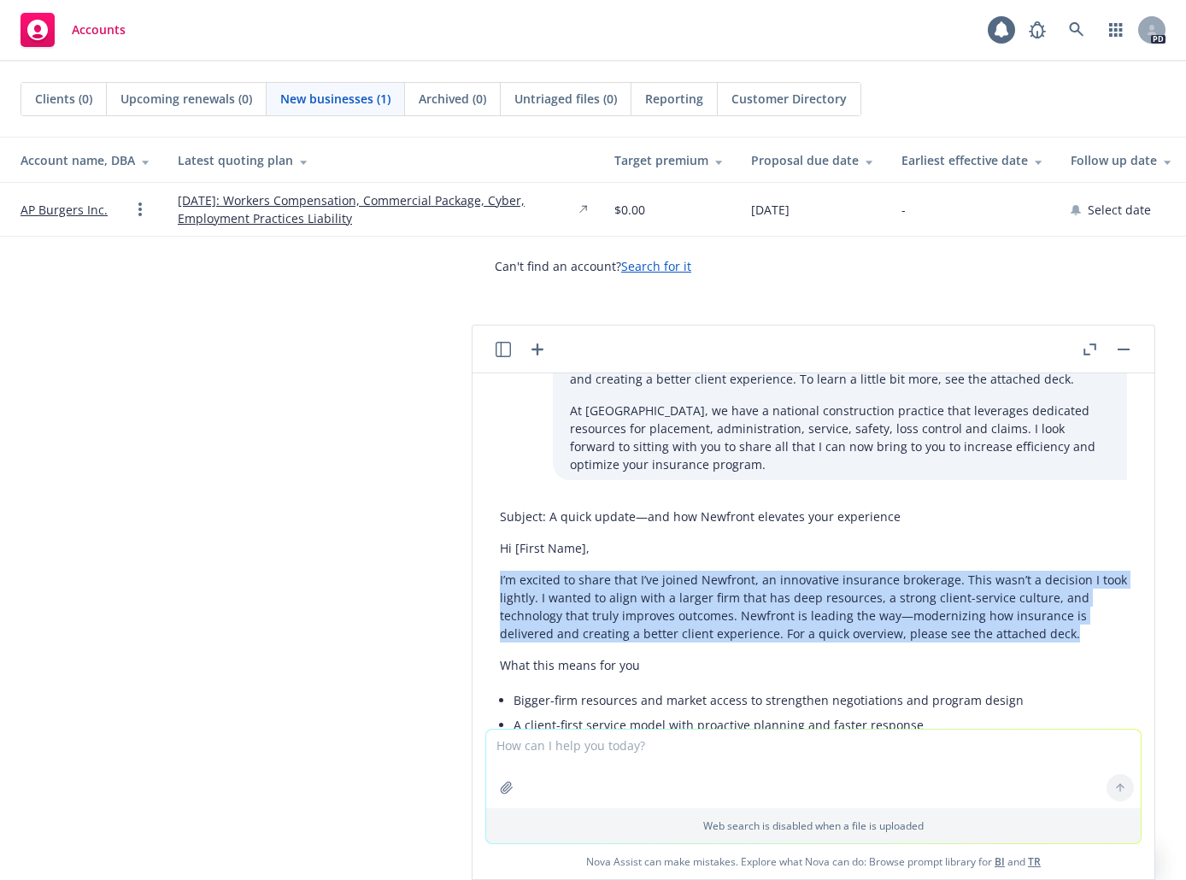
drag, startPoint x: 500, startPoint y: 580, endPoint x: 1070, endPoint y: 640, distance: 573.7
click at [1070, 640] on p "I’m excited to share that I’ve joined Newfront, an innovative insurance brokera…" at bounding box center [813, 607] width 627 height 72
copy p "I’m excited to share that I’ve joined Newfront, an innovative insurance brokera…"
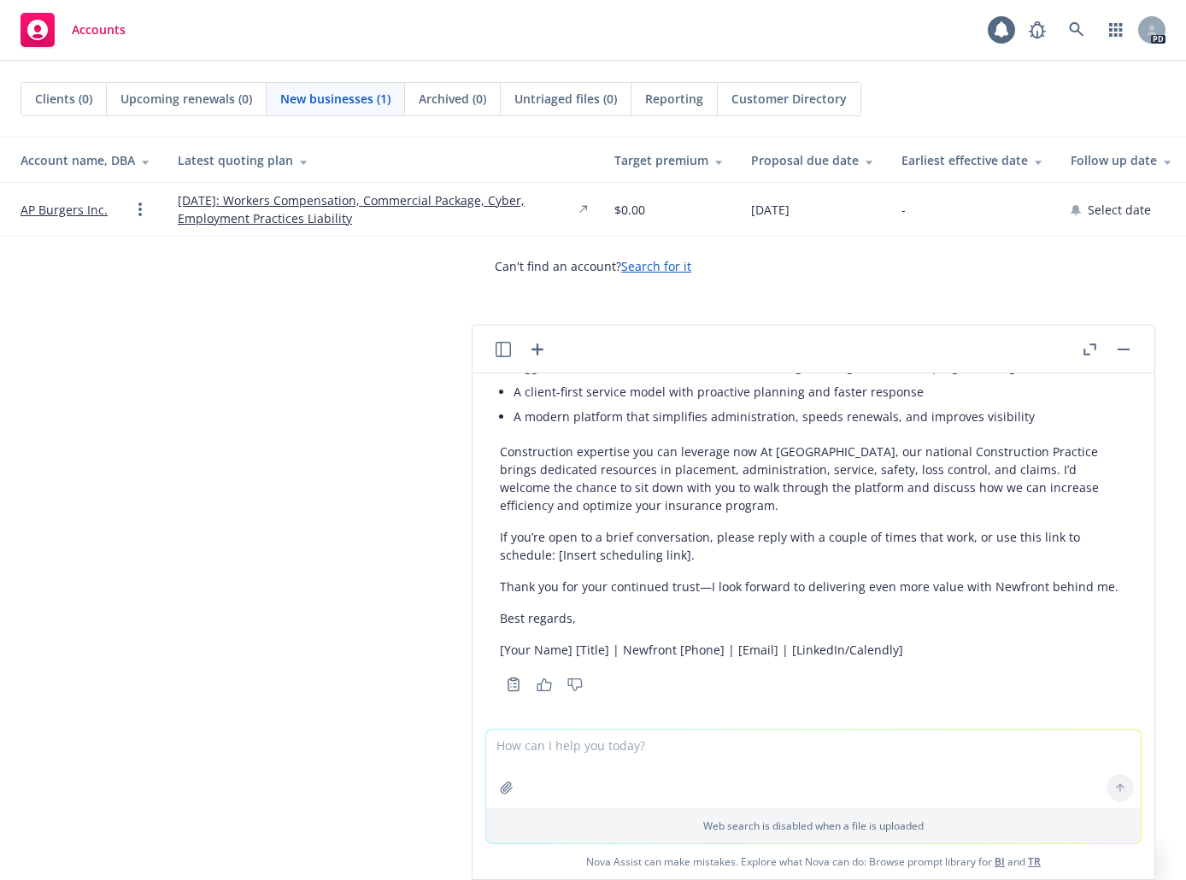
scroll to position [5938, 0]
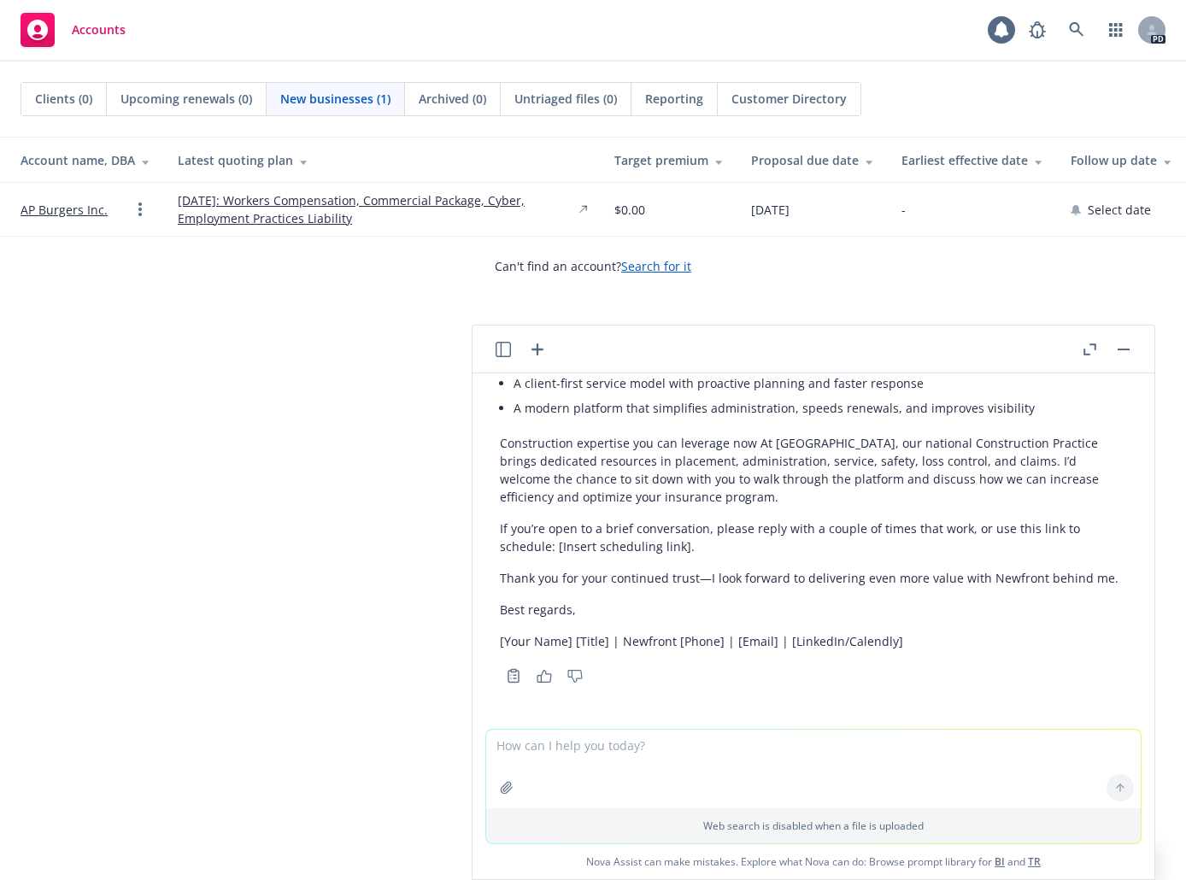
click at [1098, 525] on p "If you’re open to a brief conversation, please reply with a couple of times tha…" at bounding box center [813, 537] width 627 height 36
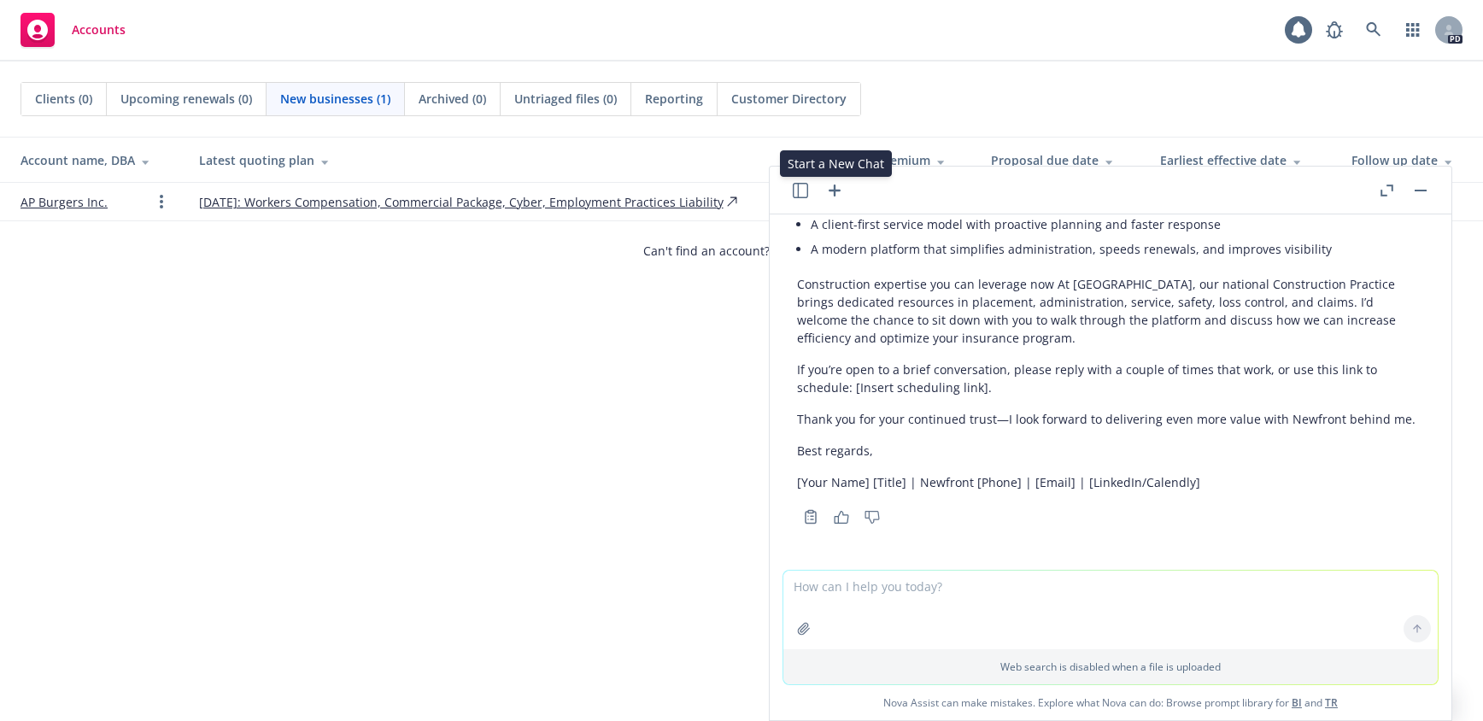
click at [836, 190] on icon "button" at bounding box center [835, 191] width 12 height 12
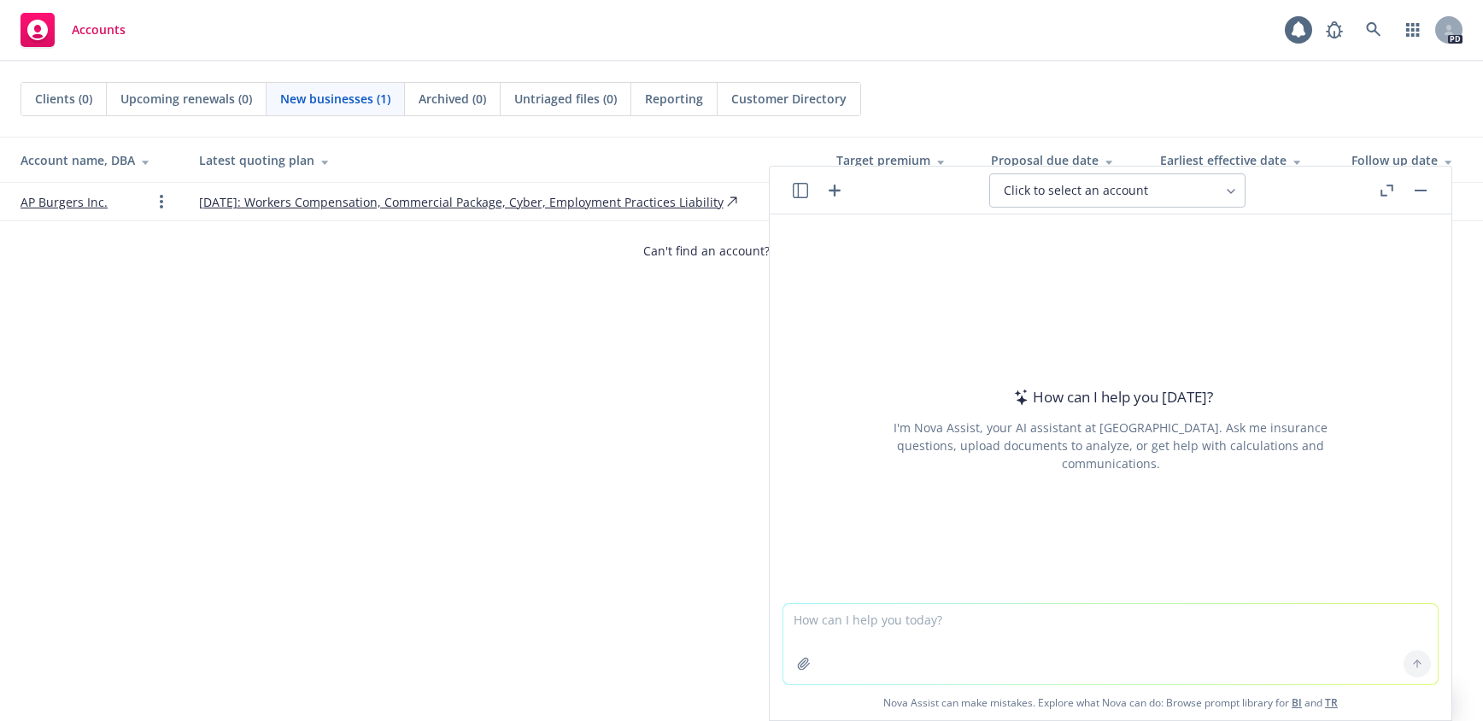
click at [905, 625] on textarea at bounding box center [1110, 644] width 654 height 80
type textarea "do you know anything about A and I trucking in [GEOGRAPHIC_DATA] ca"
click at [1411, 667] on icon at bounding box center [1417, 664] width 12 height 12
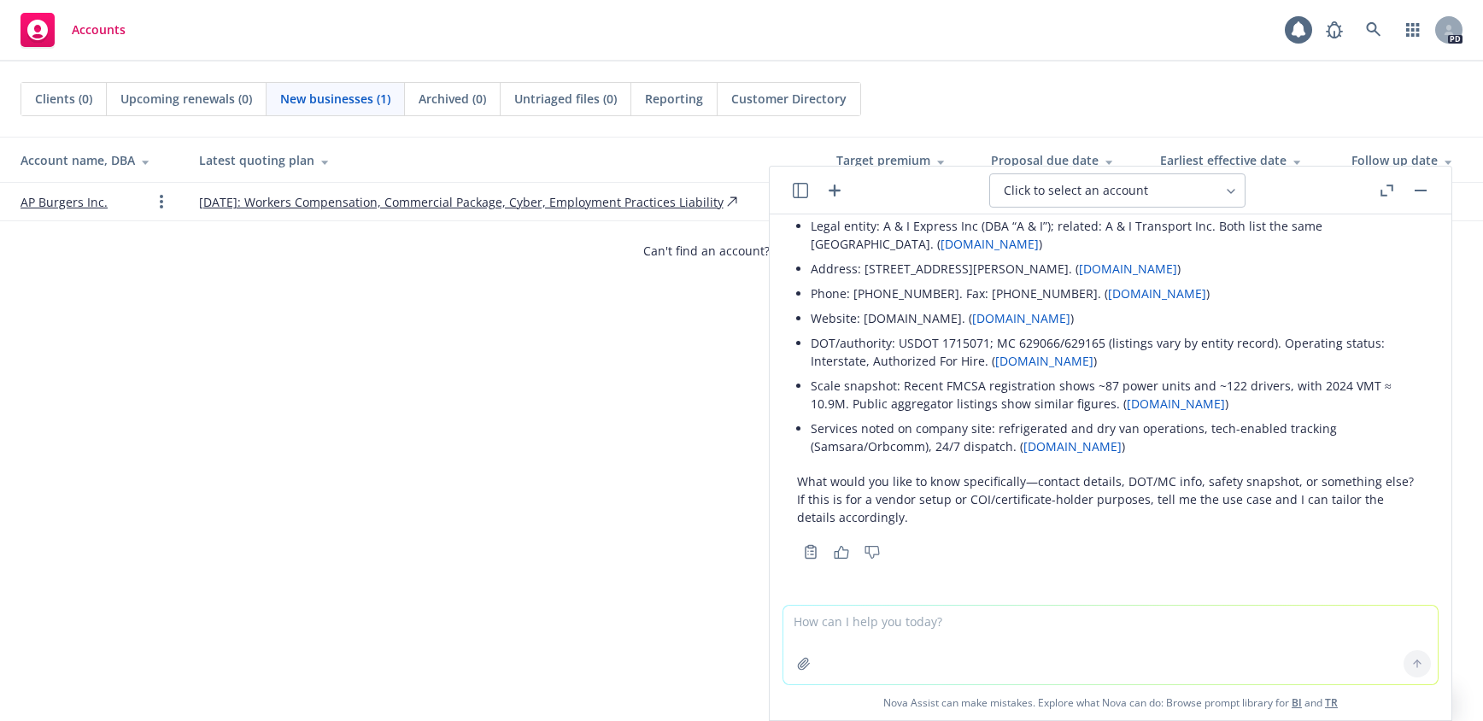
scroll to position [0, 0]
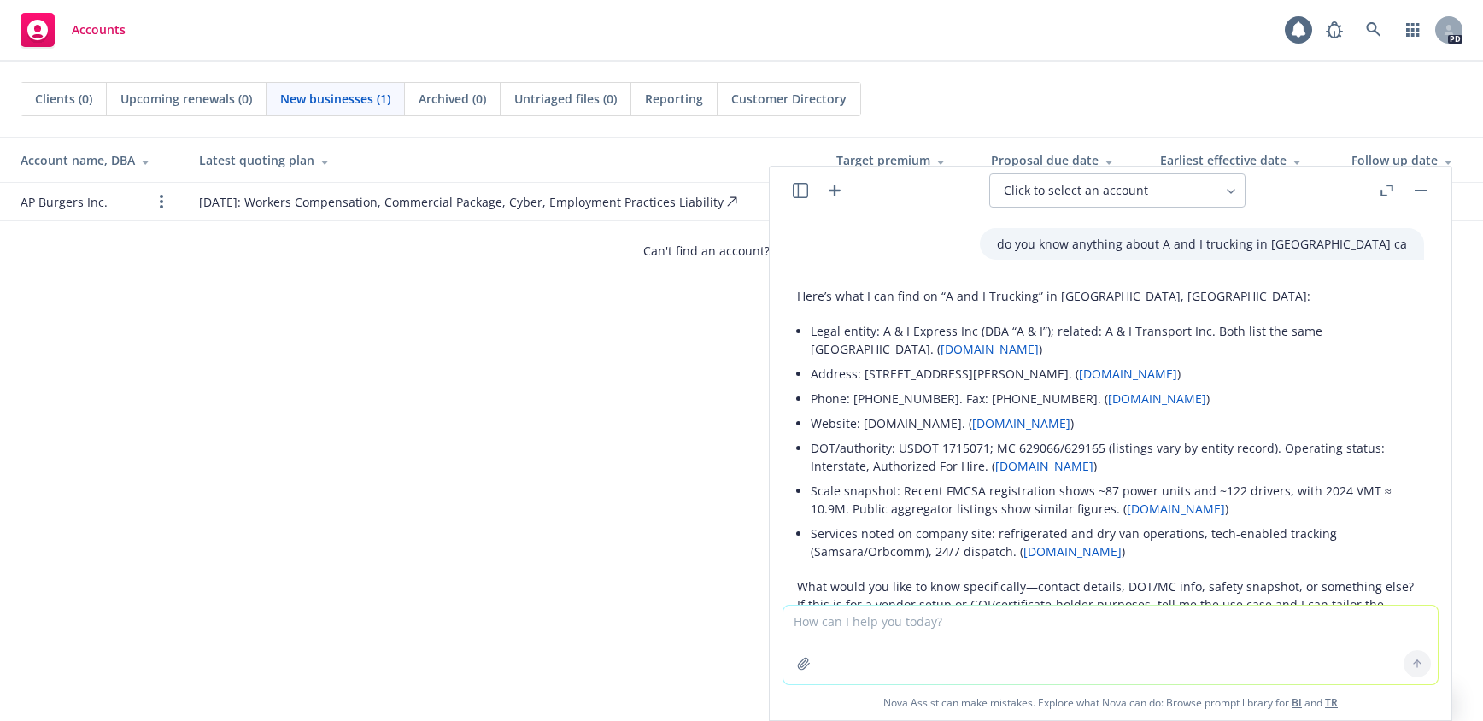
click at [545, 282] on div "Clients (0) Upcoming renewals (0) New businesses (1) Archived (0) Untriaged fil…" at bounding box center [741, 391] width 1483 height 659
click at [699, 291] on div "Clients (0) Upcoming renewals (0) New businesses (1) Archived (0) Untriaged fil…" at bounding box center [741, 391] width 1483 height 659
click at [1232, 188] on icon at bounding box center [1231, 192] width 14 height 14
click at [1274, 183] on div "Click to select an account" at bounding box center [1117, 190] width 518 height 34
click at [800, 198] on button "button" at bounding box center [800, 190] width 21 height 21
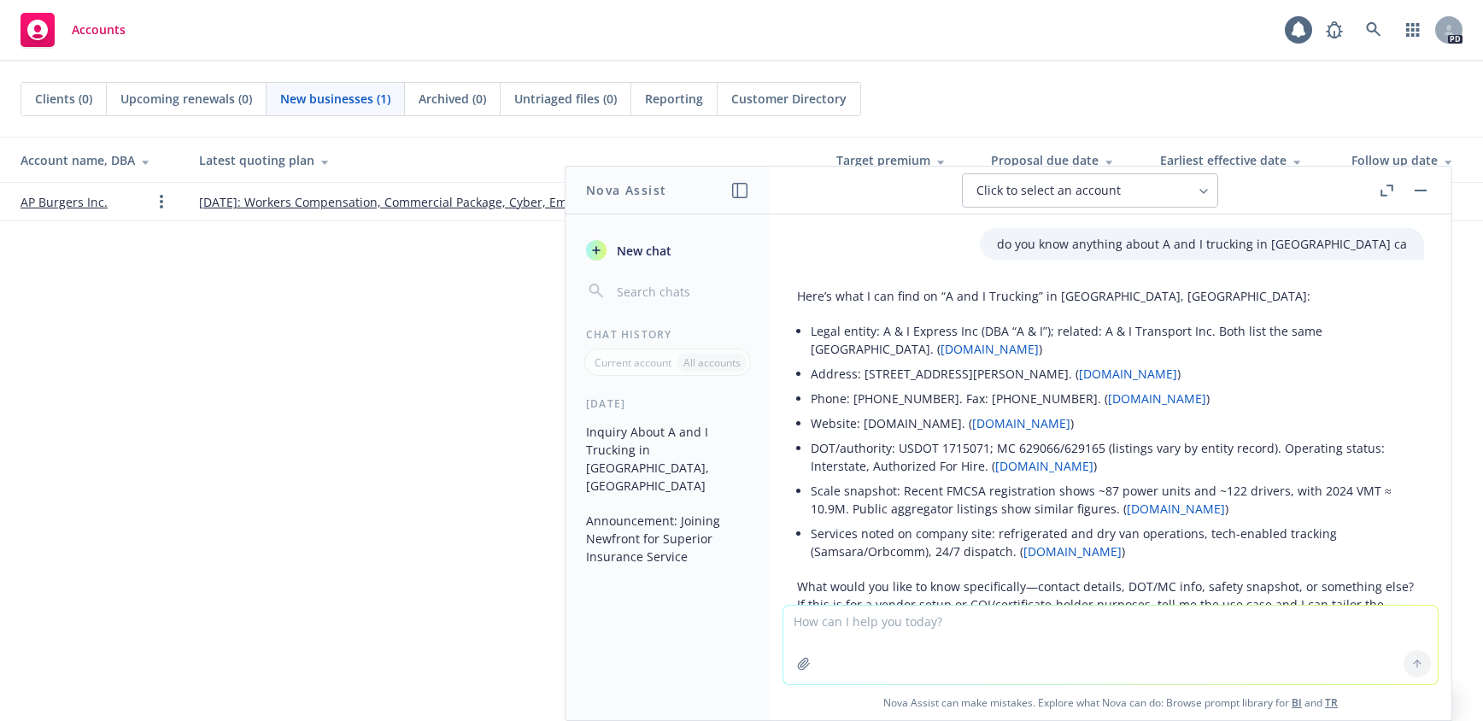
click at [671, 511] on button "Announcement: Joining Newfront for Superior Insurance Service" at bounding box center [667, 539] width 177 height 64
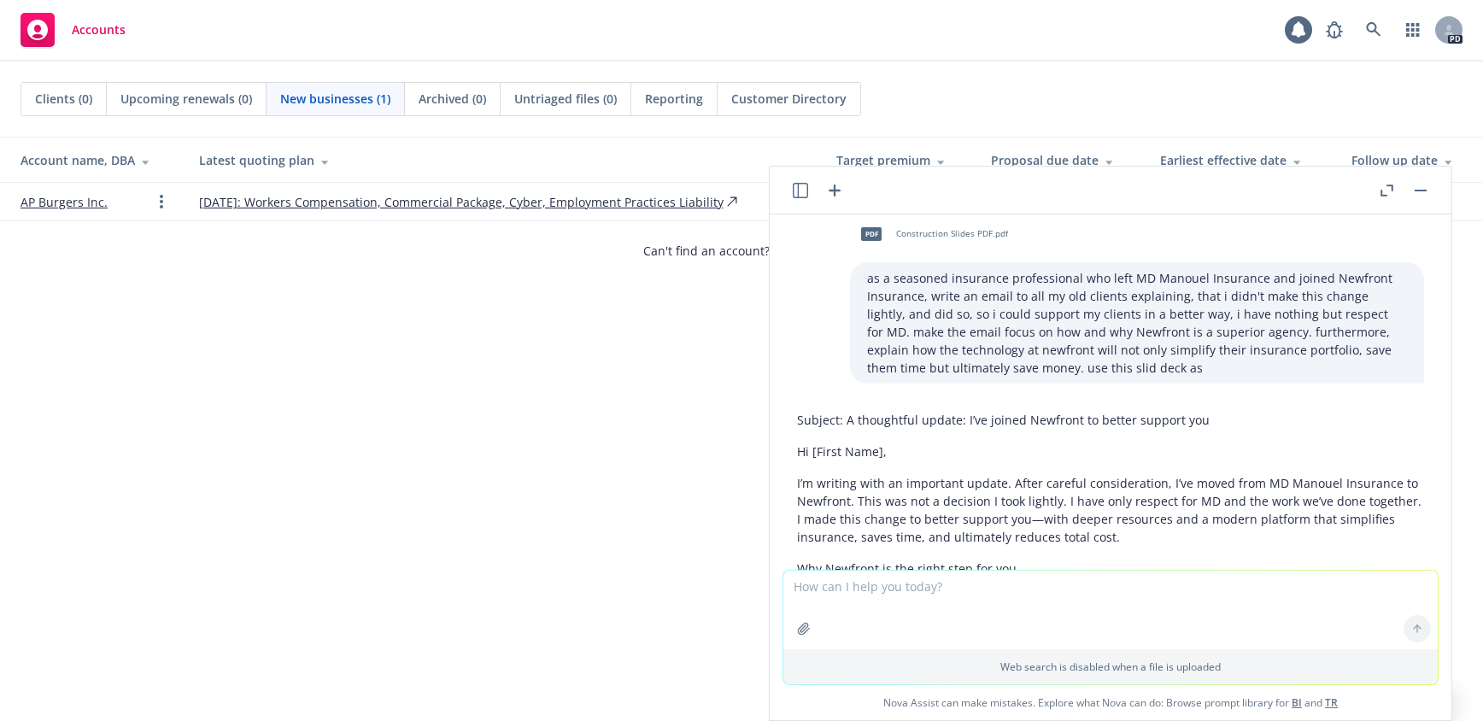
scroll to position [1849, 0]
click at [15, 334] on div "Clients (0) Upcoming renewals (0) New businesses (1) Archived (0) Untriaged fil…" at bounding box center [741, 391] width 1483 height 659
click at [795, 191] on icon "button" at bounding box center [800, 190] width 15 height 15
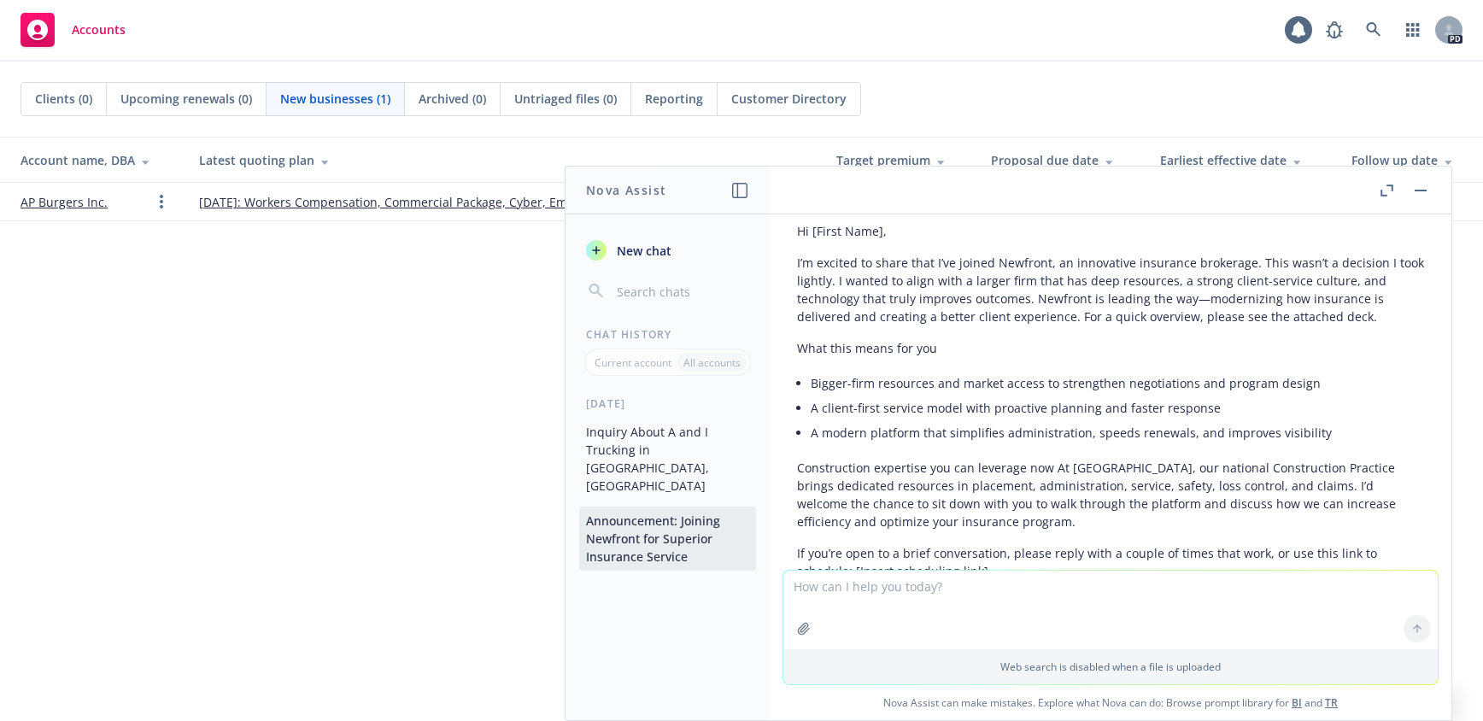
scroll to position [0, 0]
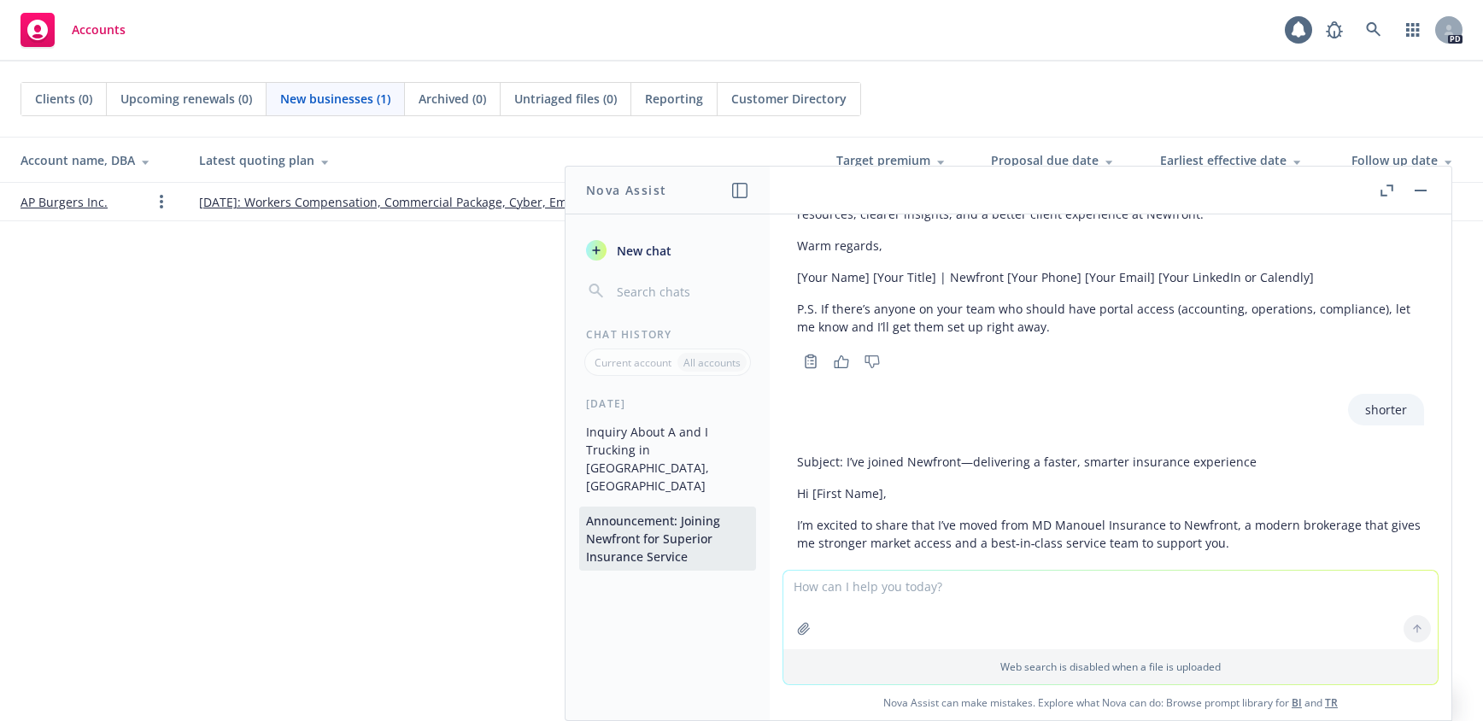
click at [648, 425] on button "Inquiry About A and I Trucking in [GEOGRAPHIC_DATA], [GEOGRAPHIC_DATA]" at bounding box center [667, 459] width 177 height 82
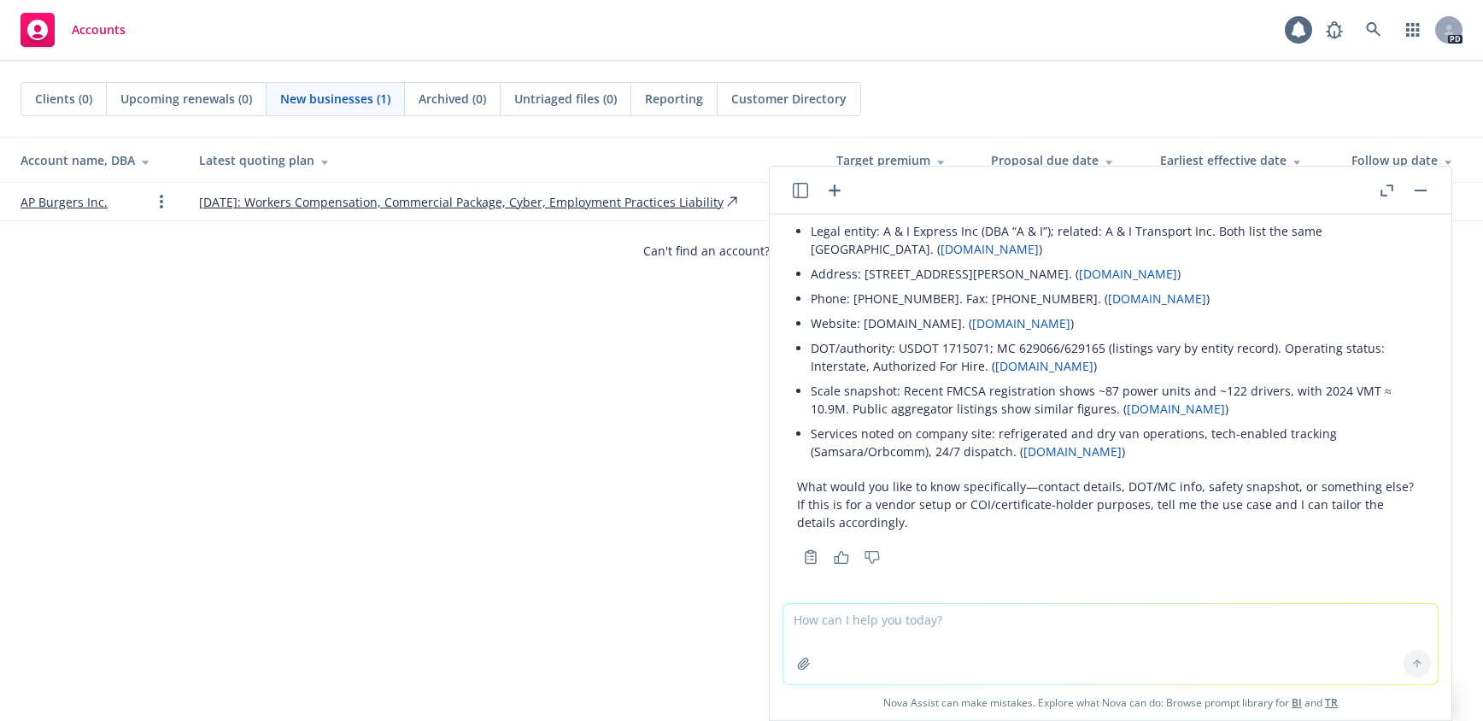
scroll to position [107, 0]
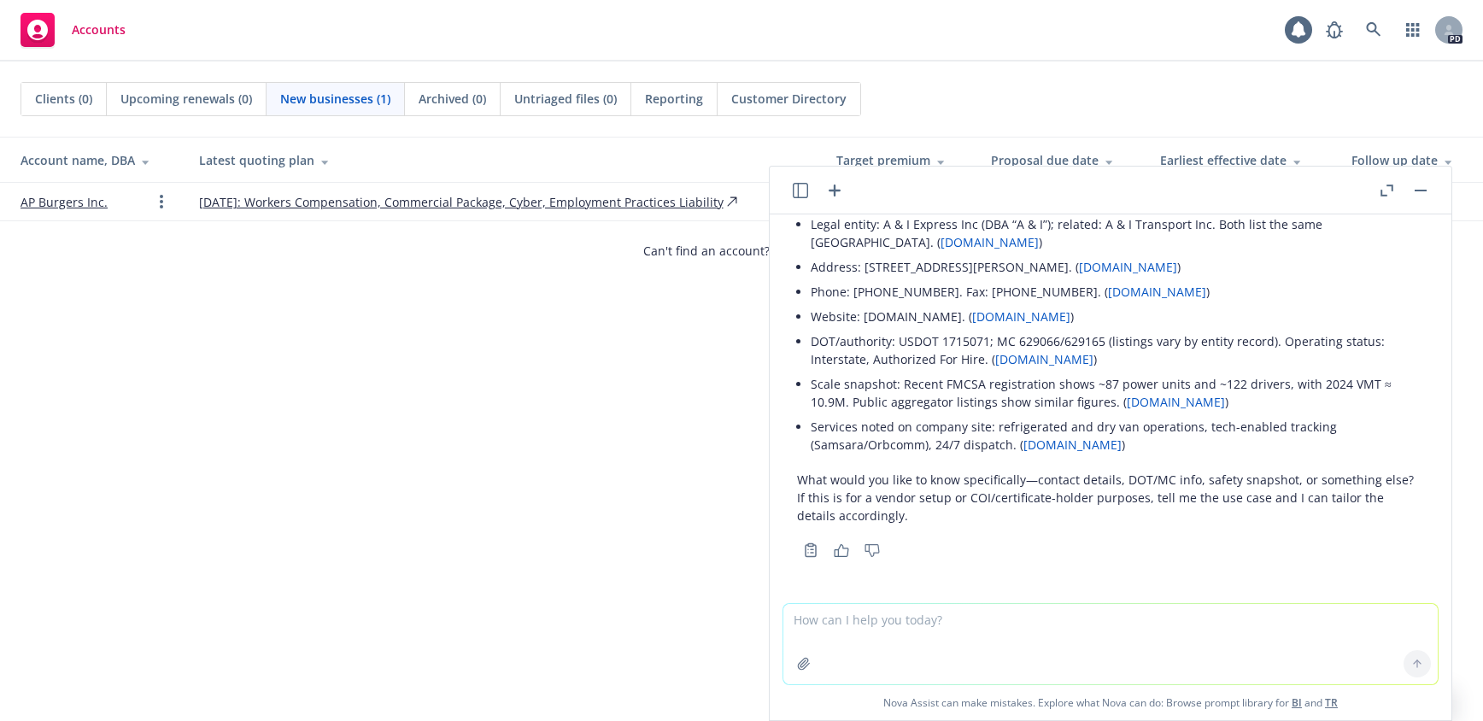
click at [869, 621] on textarea at bounding box center [1110, 644] width 654 height 80
click at [1151, 618] on textarea "this is a current client Iqbal sign i have never approached him" at bounding box center [1110, 644] width 654 height 80
type textarea "this is a current client Iqbal sign i have never approached him about this busi…"
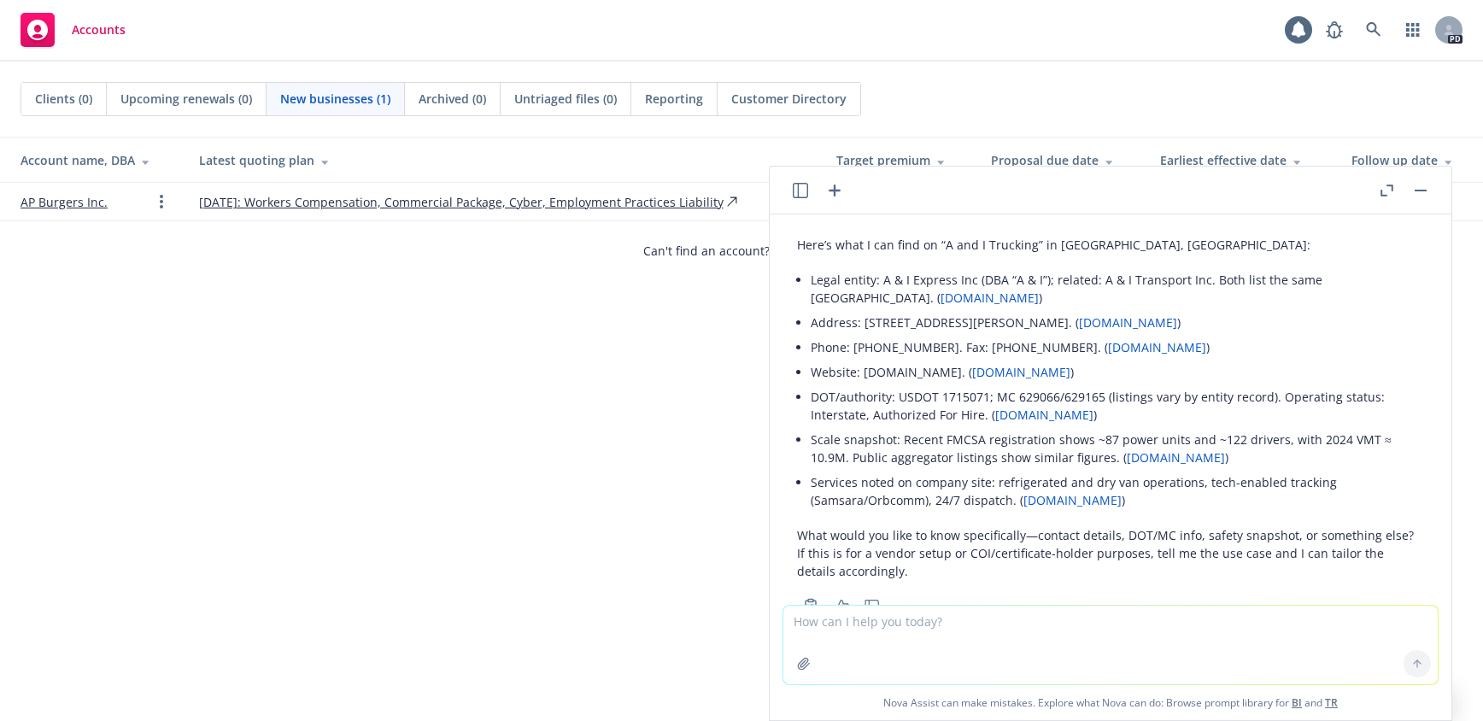
scroll to position [0, 0]
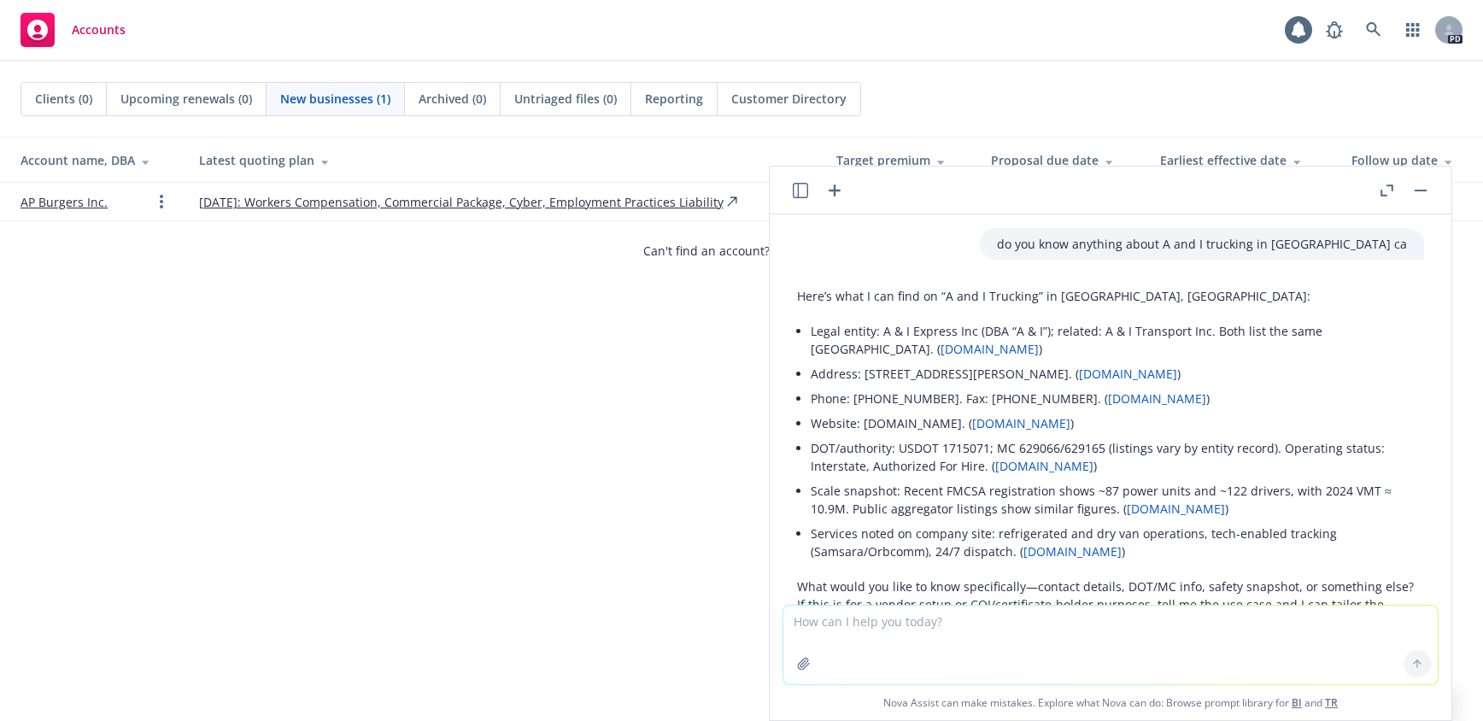
click at [794, 193] on icon "button" at bounding box center [800, 190] width 15 height 15
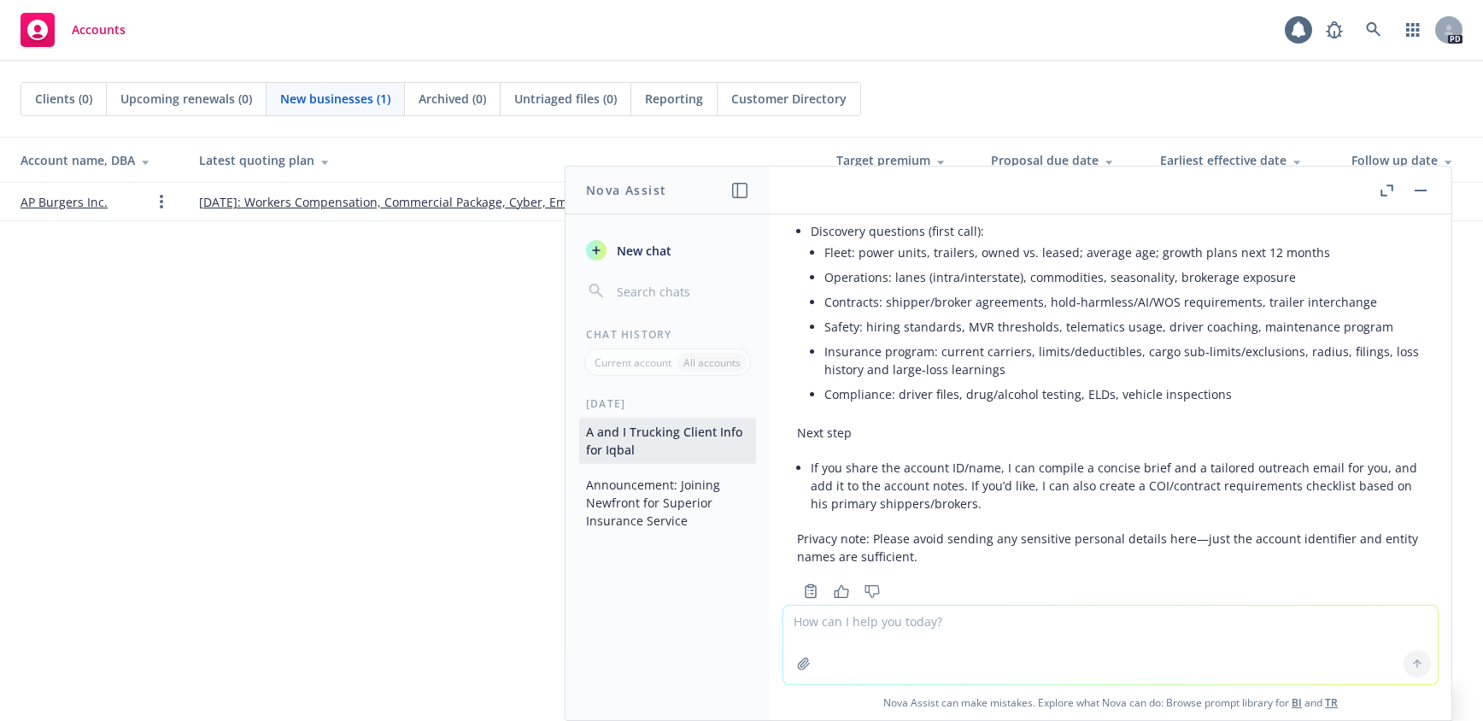
scroll to position [1103, 0]
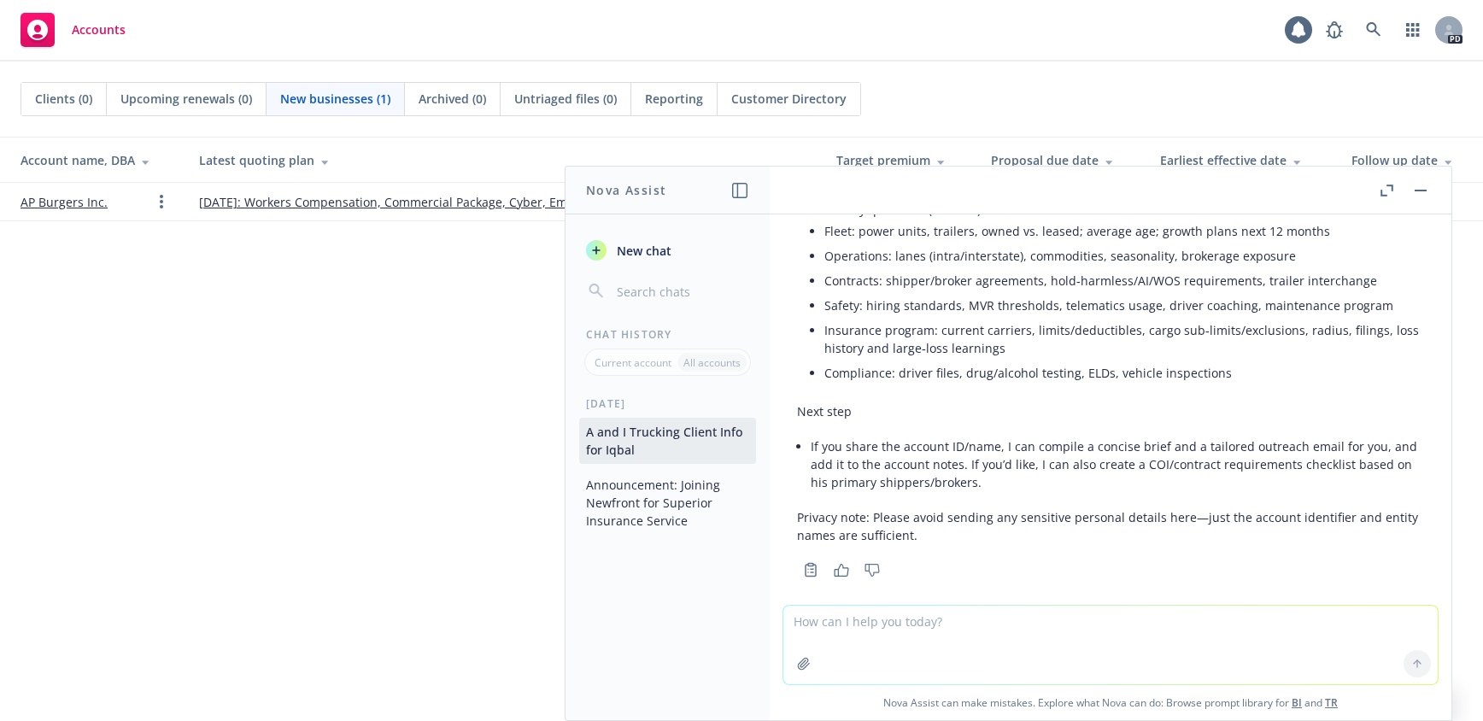
click at [666, 511] on button "Announcement: Joining Newfront for Superior Insurance Service" at bounding box center [667, 503] width 177 height 64
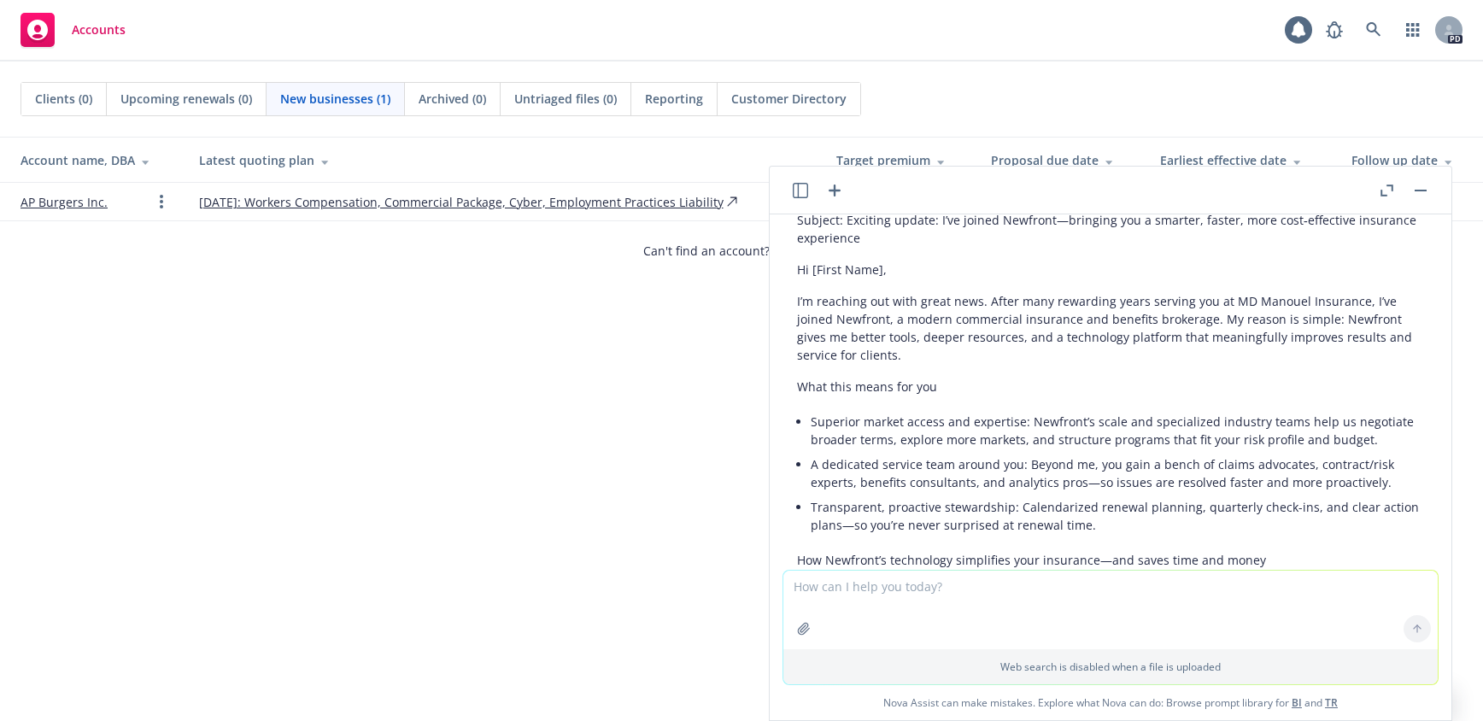
scroll to position [0, 0]
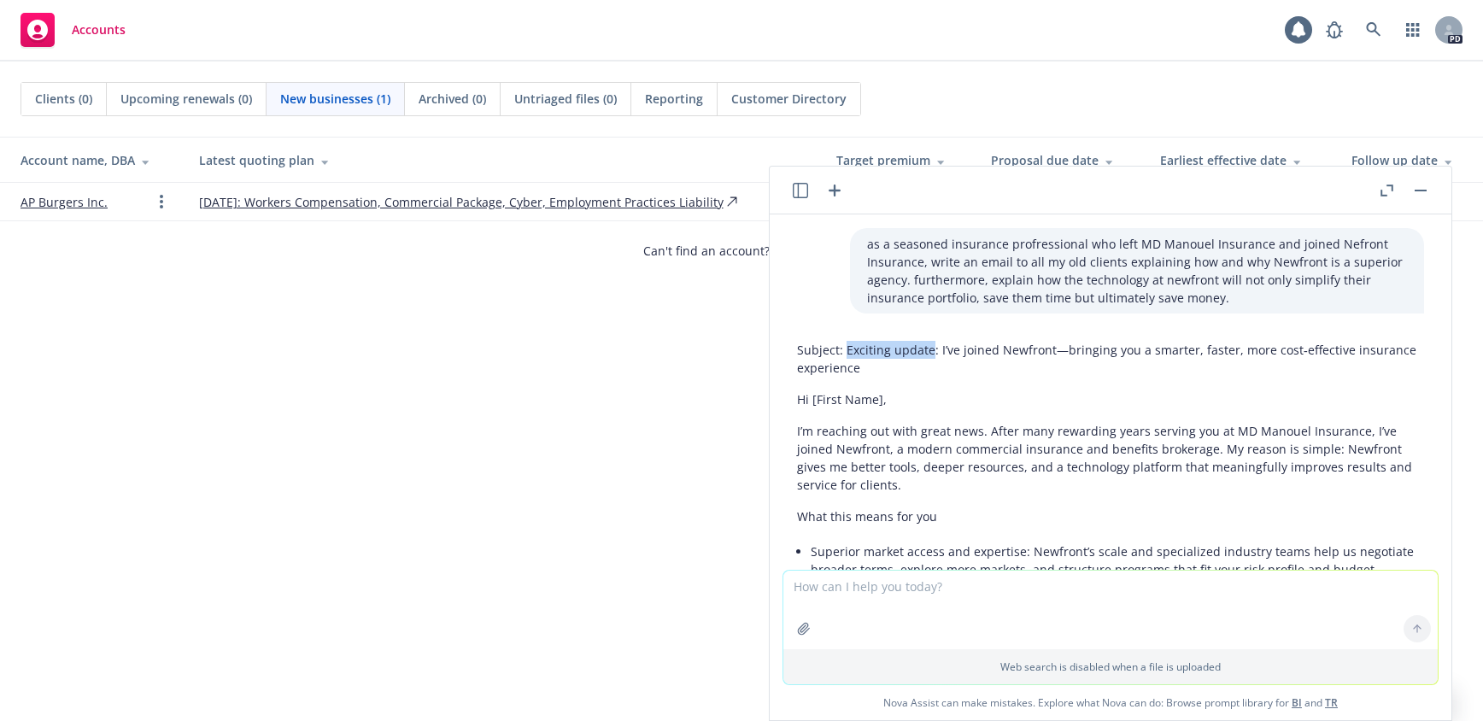
drag, startPoint x: 846, startPoint y: 351, endPoint x: 912, endPoint y: 359, distance: 67.1
click at [931, 346] on p "Subject: Exciting update: I’ve joined Newfront—bringing you a smarter, faster, …" at bounding box center [1110, 359] width 627 height 36
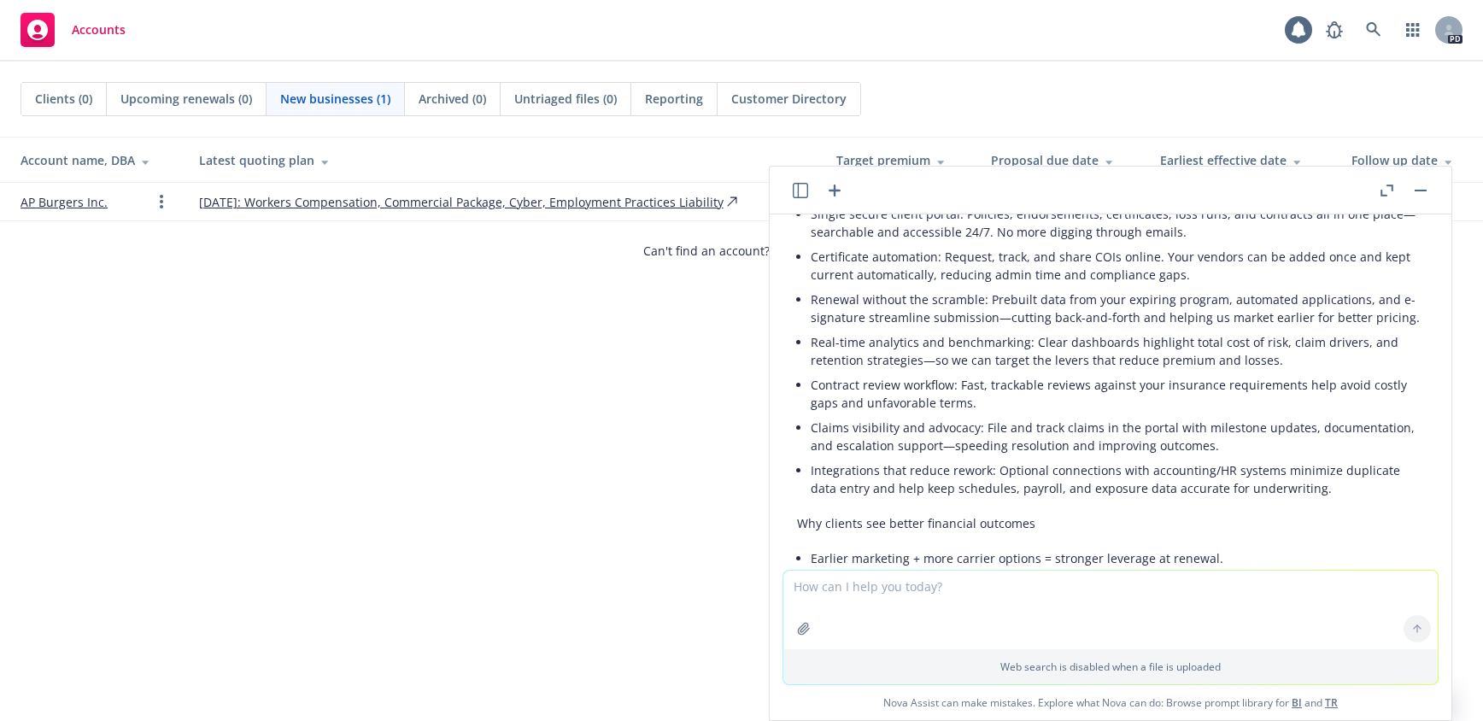
scroll to position [513, 0]
click at [12, 308] on div "Clients (0) Upcoming renewals (0) New businesses (1) Archived (0) Untriaged fil…" at bounding box center [741, 391] width 1483 height 659
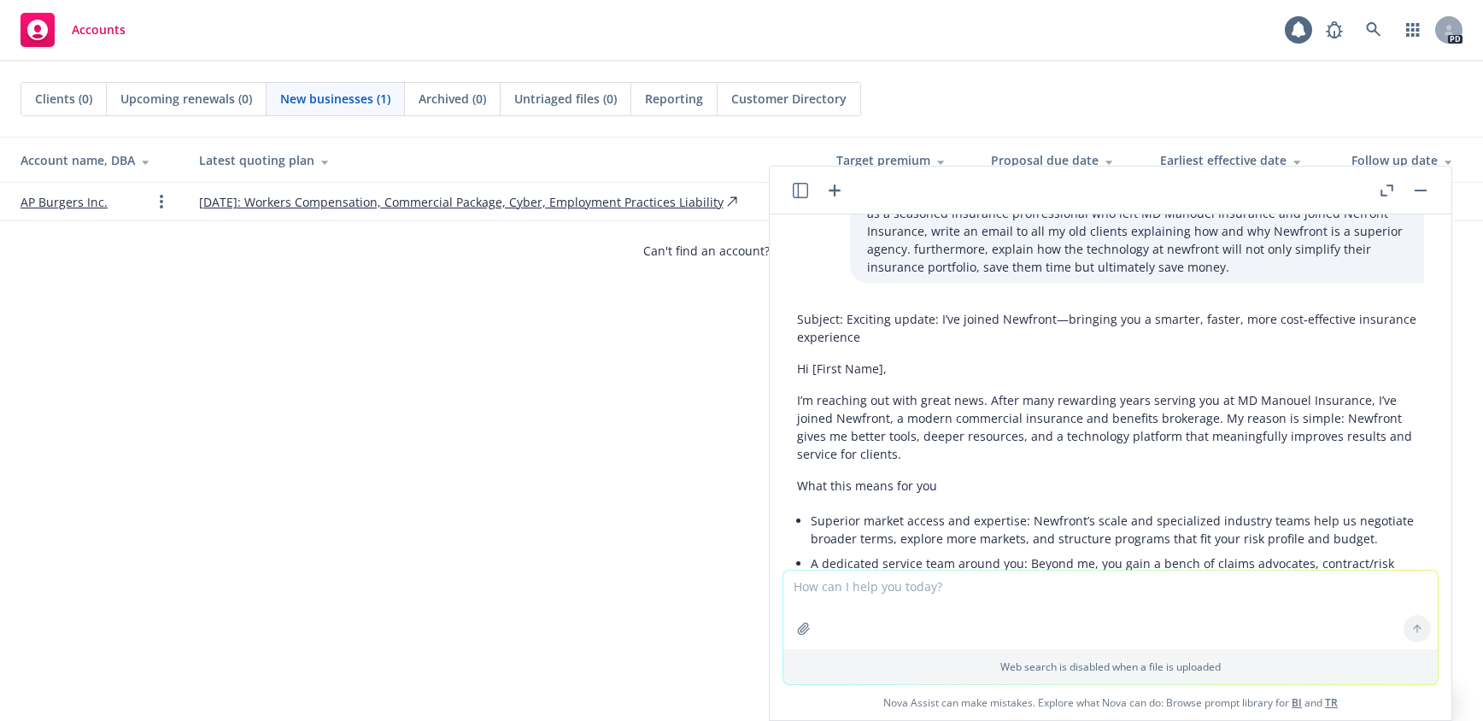
scroll to position [0, 0]
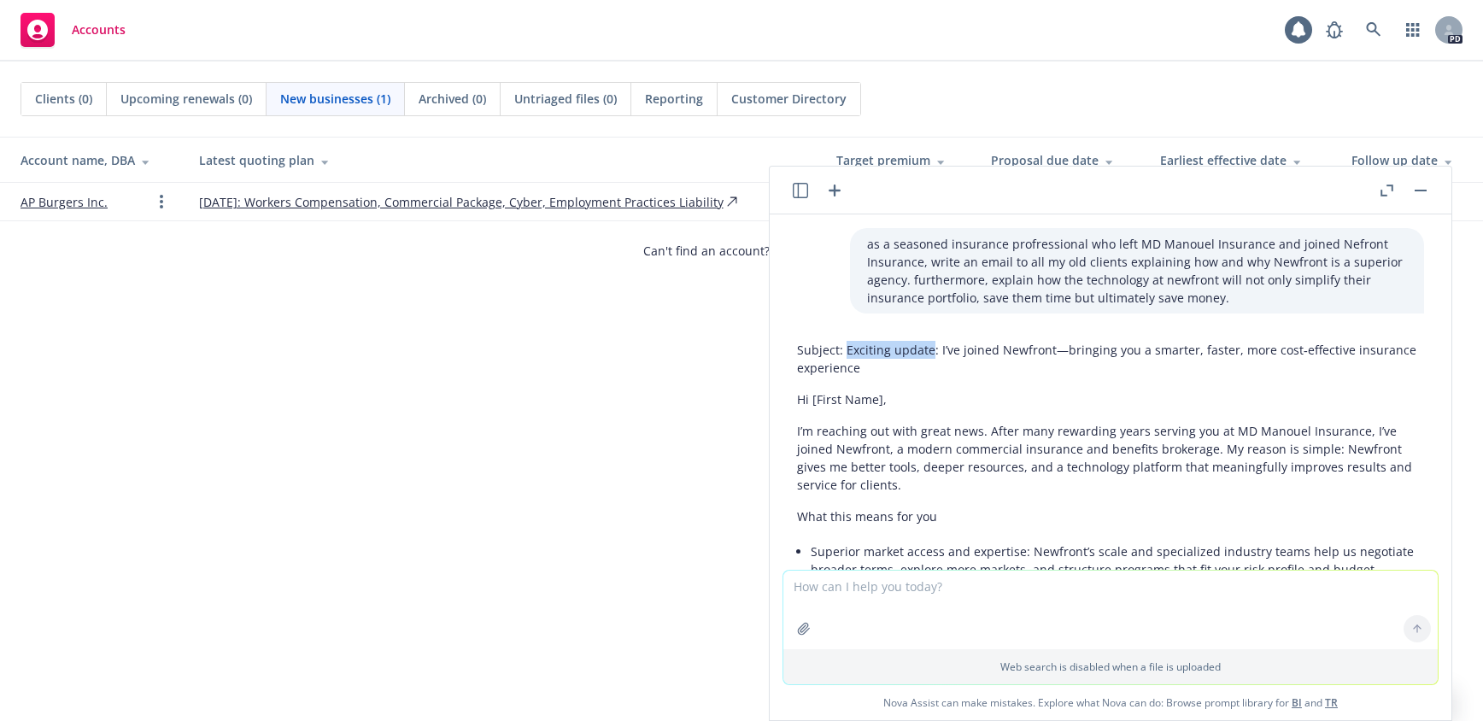
drag, startPoint x: 846, startPoint y: 349, endPoint x: 929, endPoint y: 347, distance: 82.9
click at [930, 347] on p "Subject: Exciting update: I’ve joined Newfront—bringing you a smarter, faster, …" at bounding box center [1110, 359] width 627 height 36
copy p "Exciting update"
click at [870, 585] on textarea at bounding box center [1110, 610] width 654 height 79
type textarea "what is a better subject line"
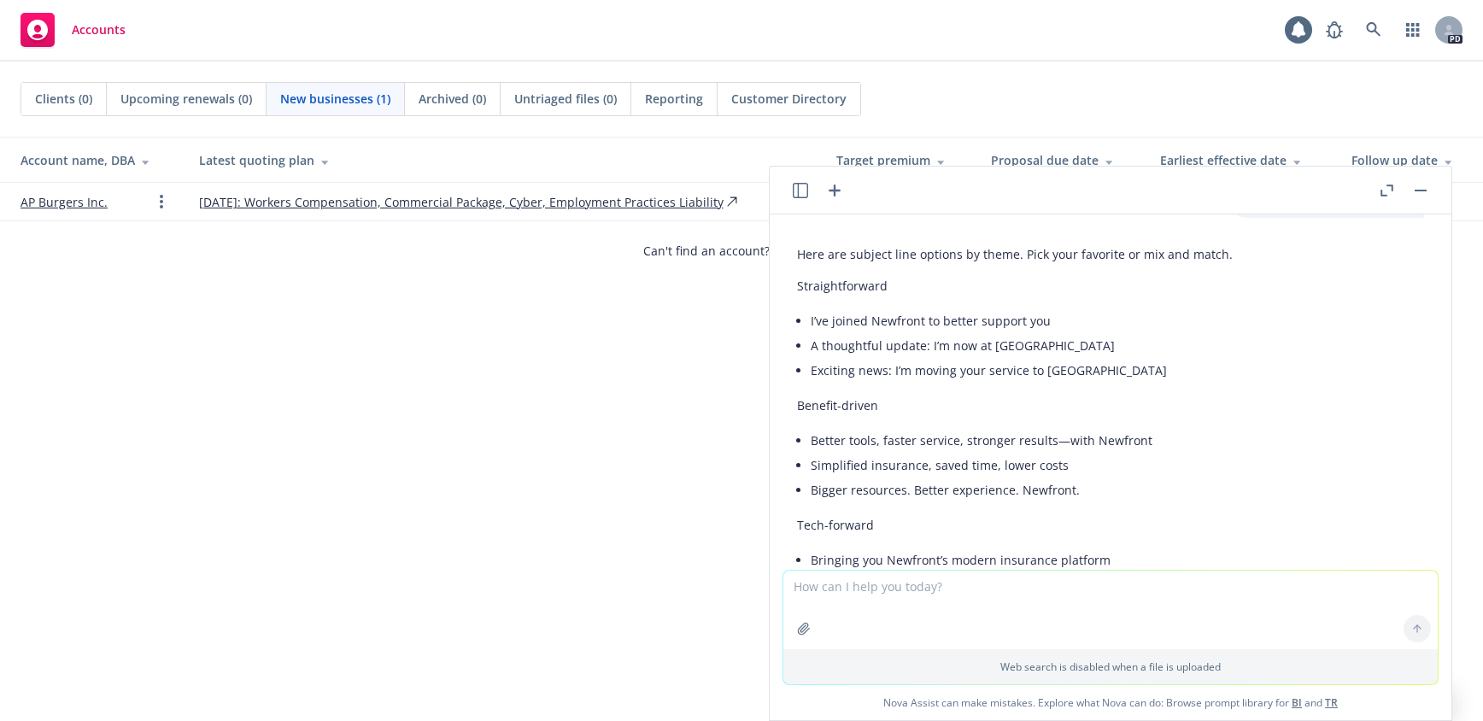
scroll to position [6204, 0]
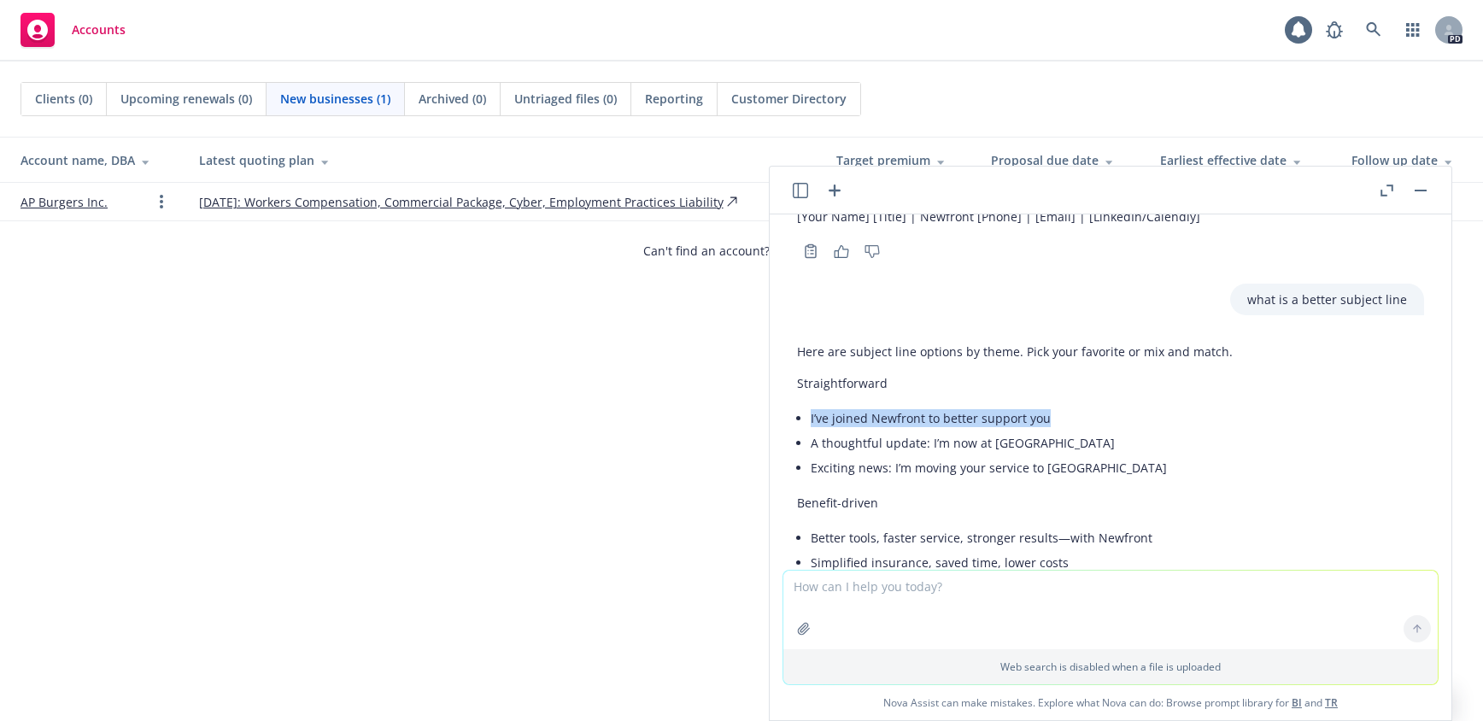
drag, startPoint x: 1044, startPoint y: 417, endPoint x: 811, endPoint y: 414, distance: 232.4
click at [811, 414] on li "I’ve joined Newfront to better support you" at bounding box center [1040, 418] width 459 height 25
copy li "I’ve joined Newfront to better support you"
